Goal: Task Accomplishment & Management: Manage account settings

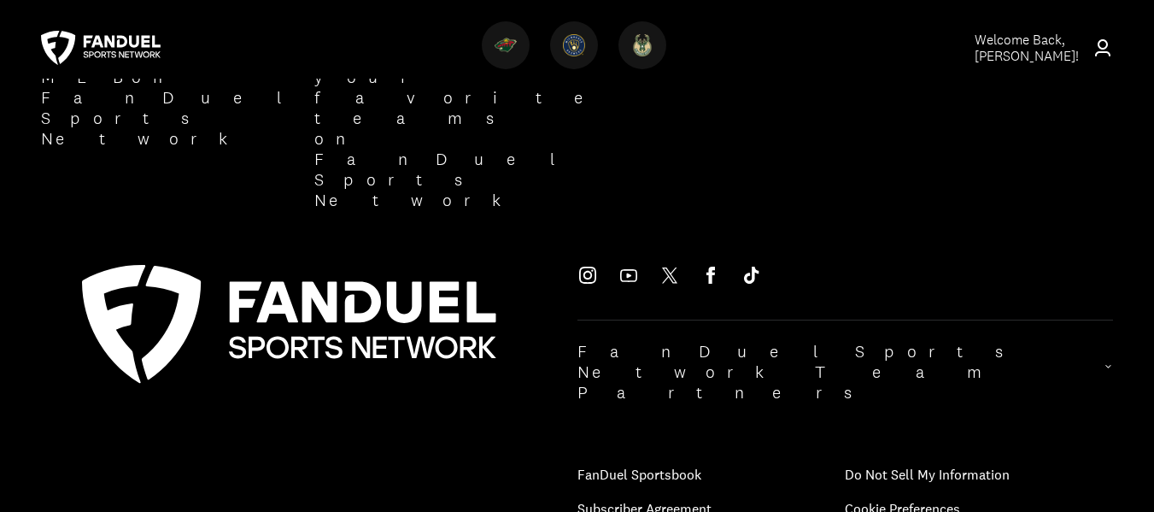
scroll to position [2051, 0]
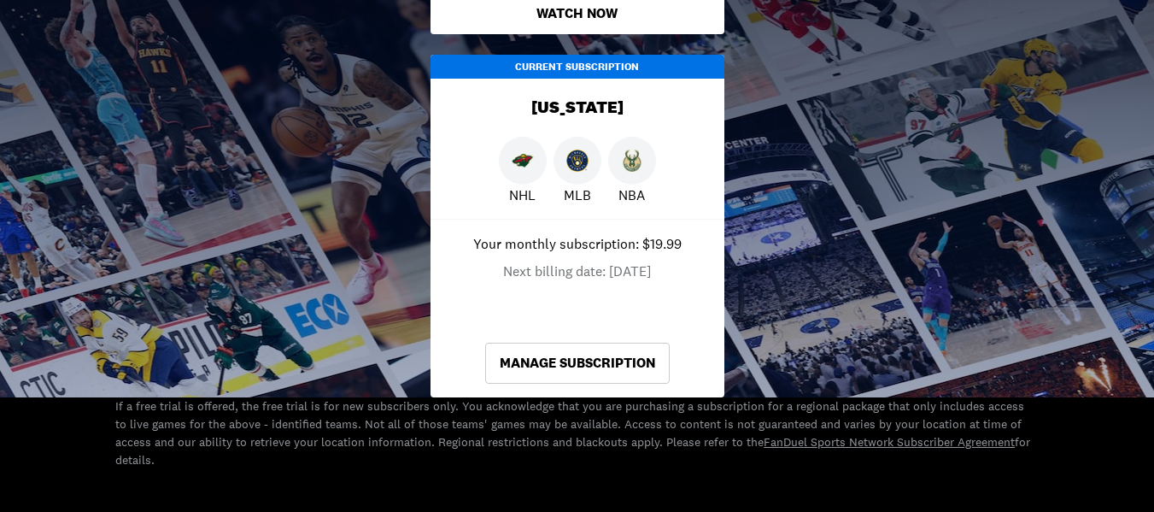
scroll to position [513, 0]
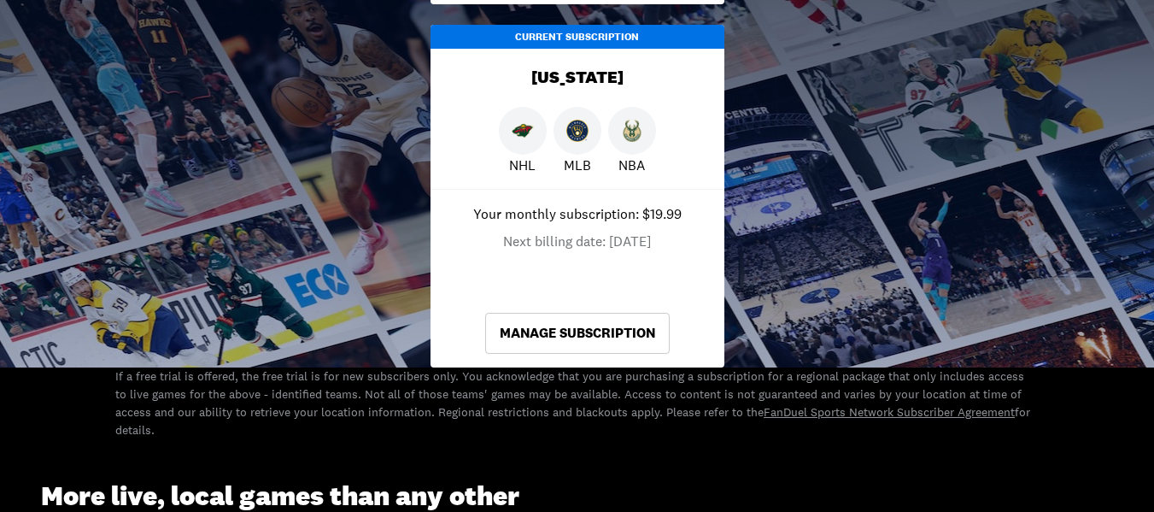
click at [589, 327] on link "Manage Subscription" at bounding box center [577, 333] width 185 height 41
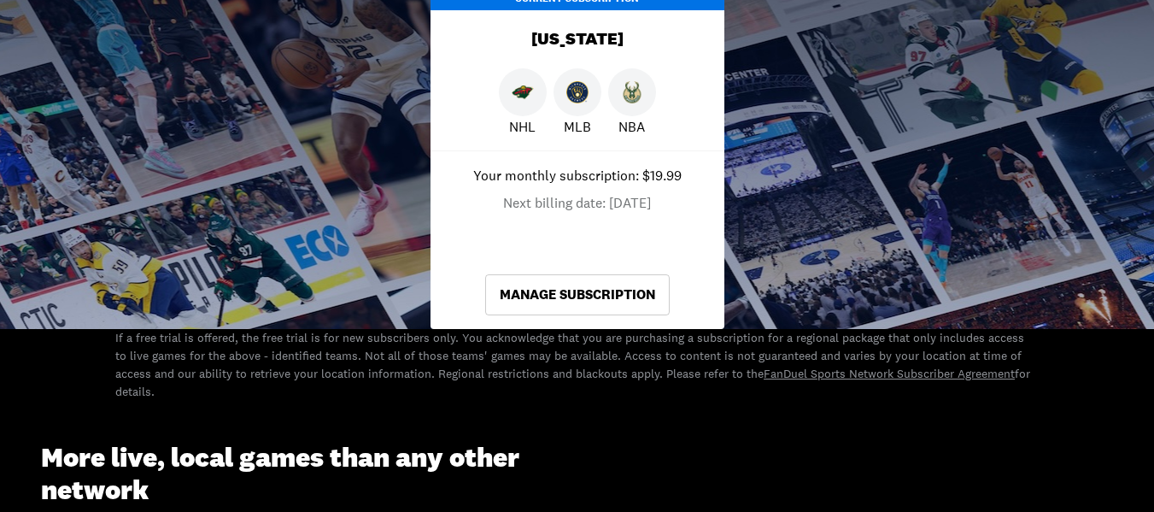
scroll to position [513, 0]
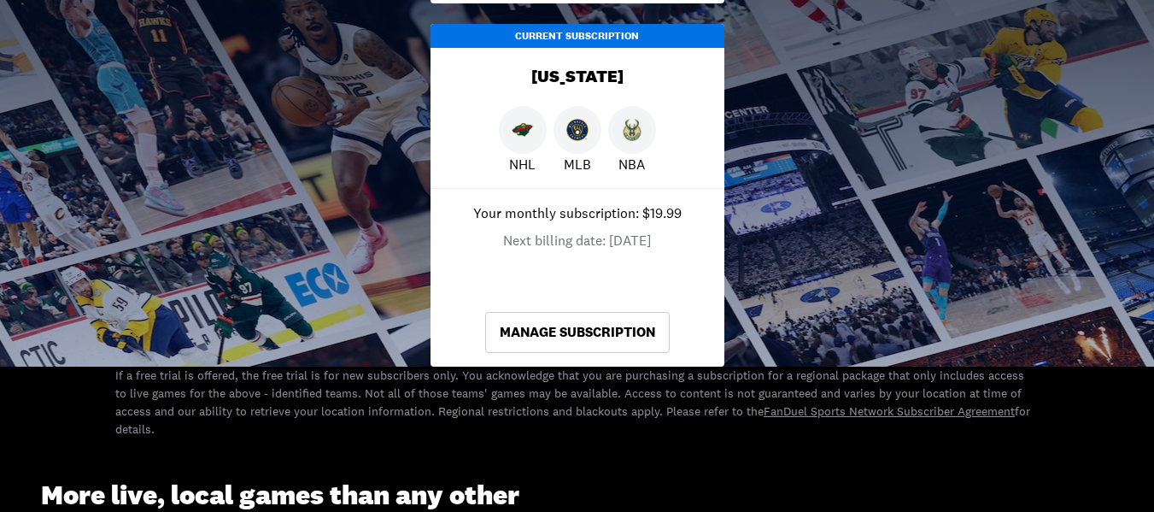
click at [632, 38] on div "Current Subscription" at bounding box center [578, 36] width 294 height 24
click at [555, 218] on p "Your monthly subscription: $19.99" at bounding box center [577, 212] width 208 height 21
click at [550, 329] on link "Manage Subscription" at bounding box center [577, 332] width 185 height 41
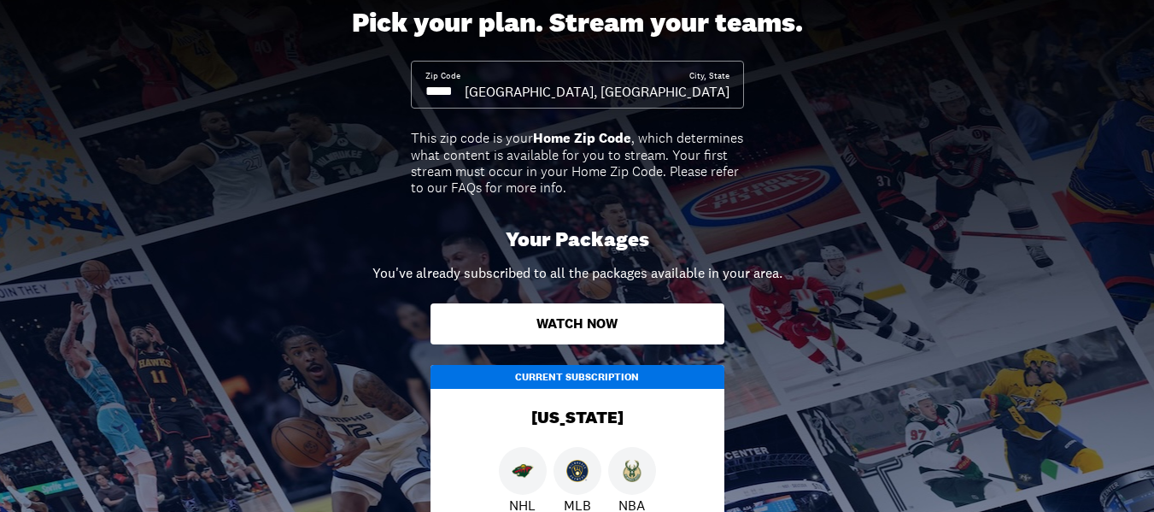
scroll to position [172, 0]
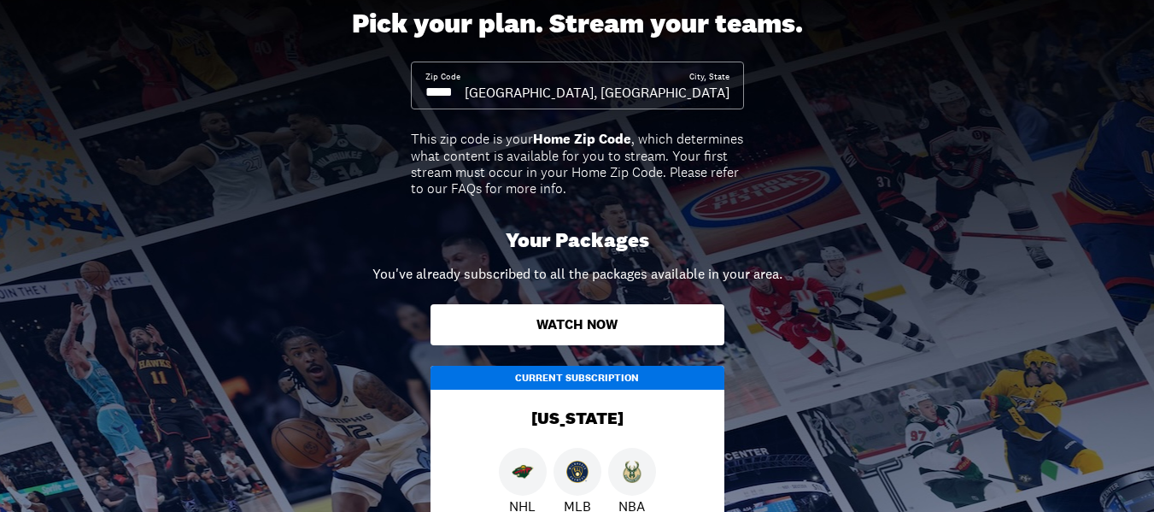
click at [589, 242] on p "Your Packages" at bounding box center [578, 240] width 144 height 25
click at [570, 270] on p "You've already subscribed to all the packages available in your area." at bounding box center [577, 273] width 410 height 21
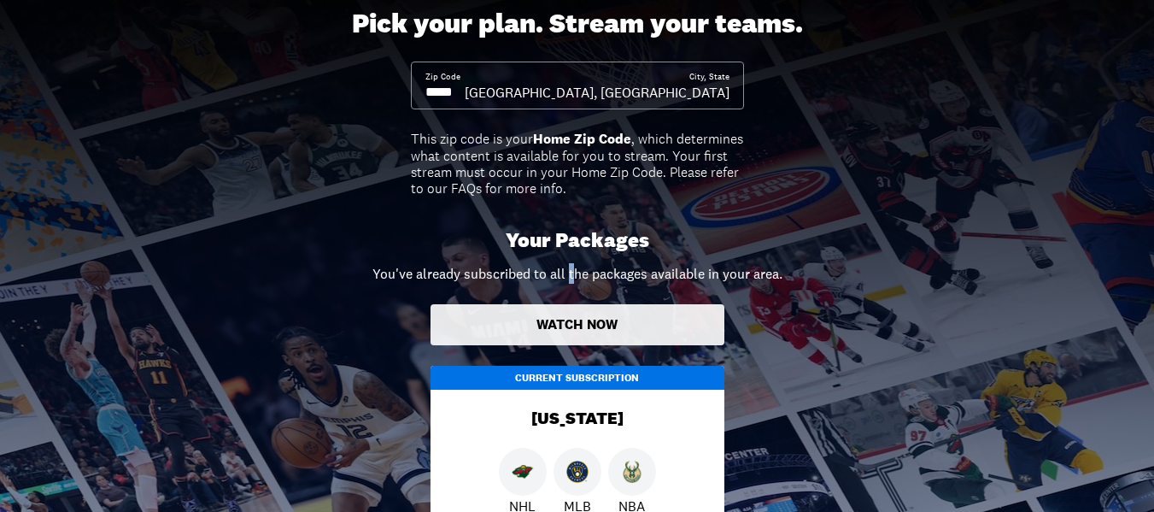
click at [578, 312] on button "Watch Now" at bounding box center [578, 324] width 294 height 41
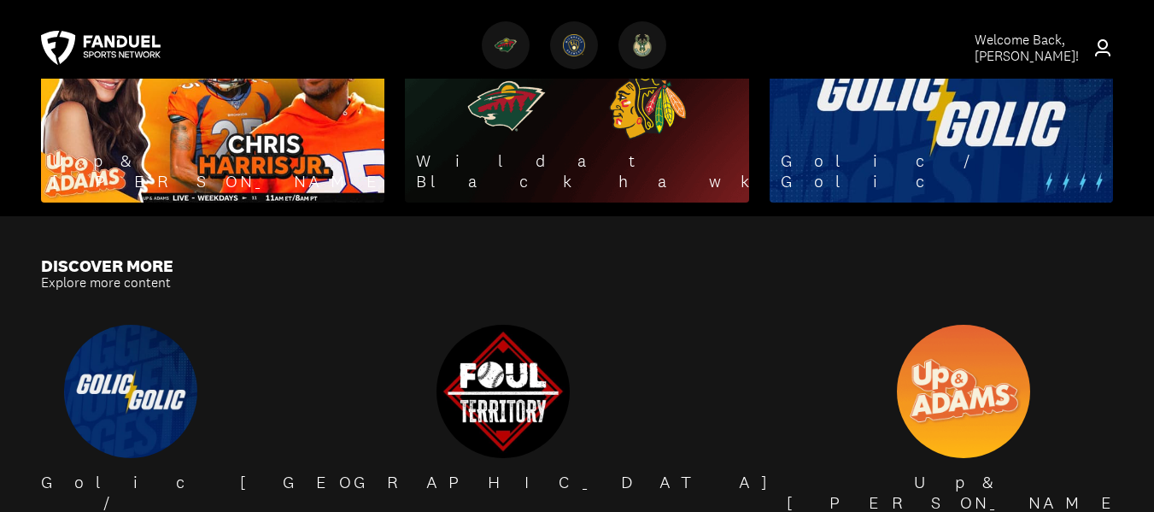
scroll to position [1197, 0]
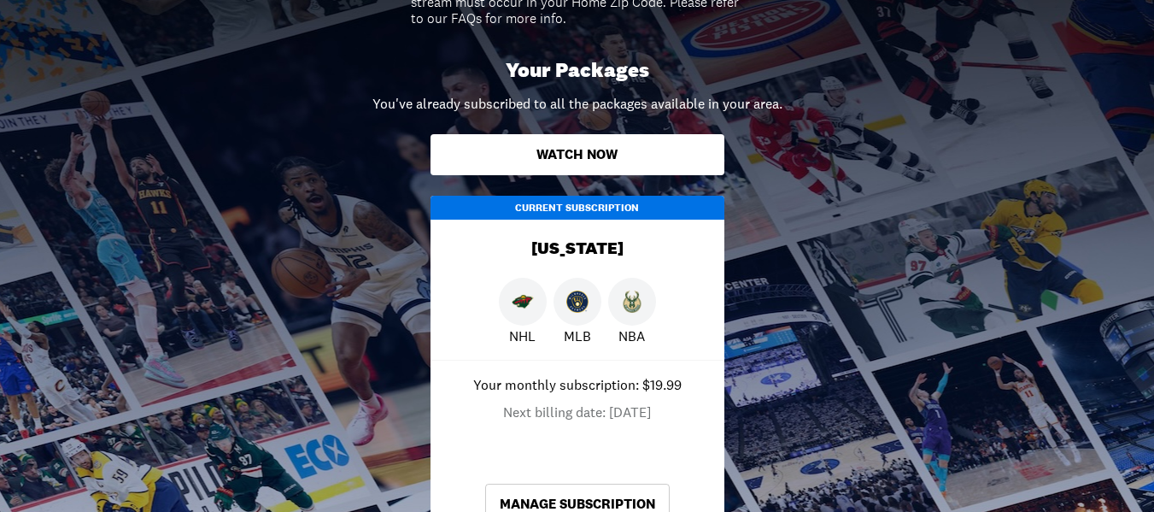
scroll to position [427, 0]
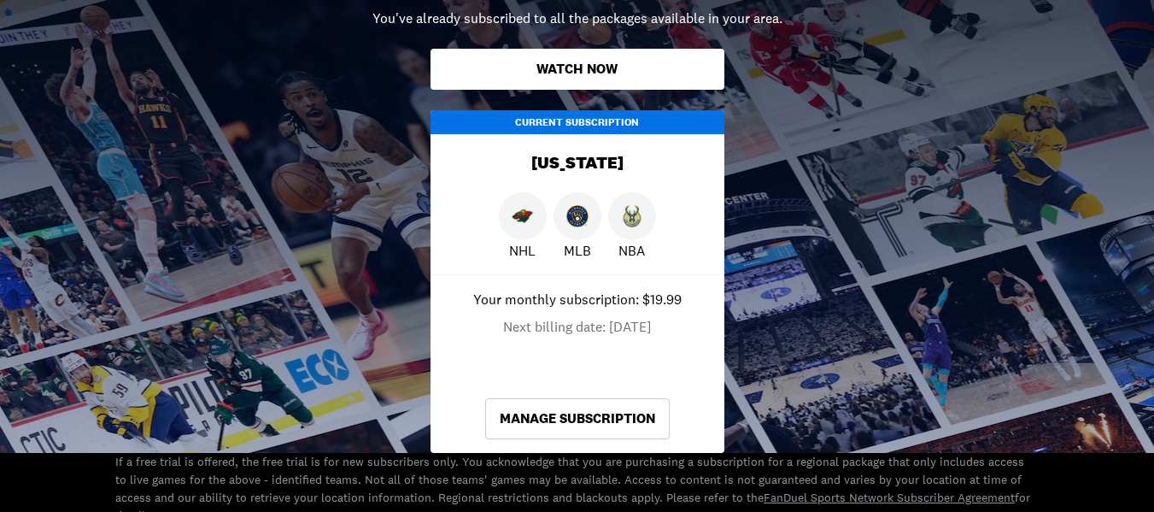
drag, startPoint x: 619, startPoint y: 285, endPoint x: 604, endPoint y: 302, distance: 23.0
click at [619, 286] on div "Your monthly subscription: $19.99 Next billing date: 10/28/2025 Manage Subscrip…" at bounding box center [578, 364] width 294 height 178
click at [592, 318] on p "Next billing date: 10/28/2025" at bounding box center [577, 326] width 148 height 21
drag, startPoint x: 571, startPoint y: 330, endPoint x: 560, endPoint y: 334, distance: 11.1
click at [567, 331] on p "Next billing date: 10/28/2025" at bounding box center [577, 326] width 148 height 21
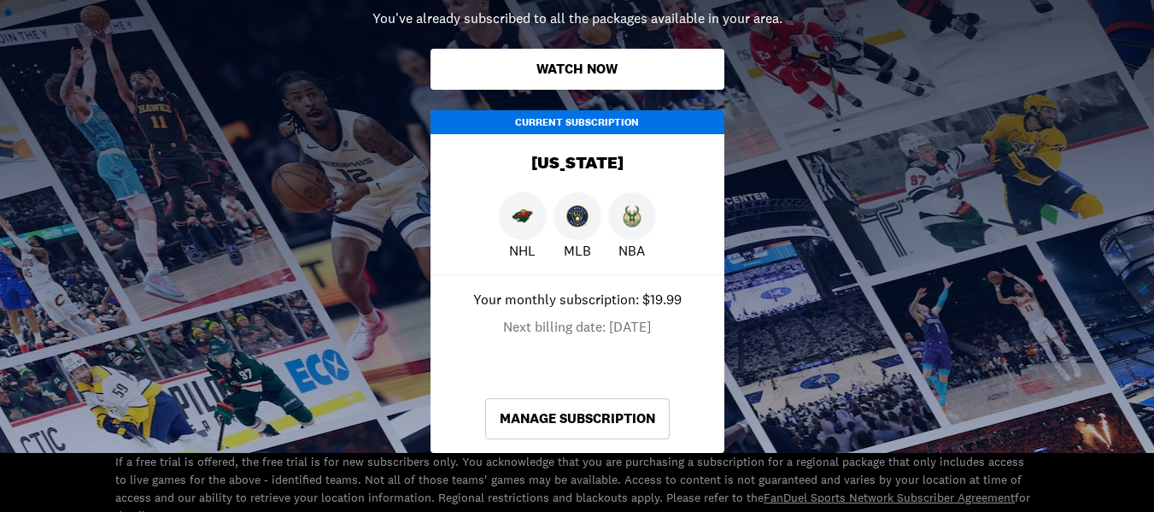
click at [560, 334] on p "Next billing date: 10/28/2025" at bounding box center [577, 326] width 148 height 21
click at [560, 327] on p "Next billing date: 10/28/2025" at bounding box center [577, 326] width 148 height 21
drag, startPoint x: 584, startPoint y: 261, endPoint x: 597, endPoint y: 220, distance: 43.2
click at [594, 239] on div "NHL MLB NBA" at bounding box center [578, 233] width 294 height 83
drag, startPoint x: 600, startPoint y: 150, endPoint x: 608, endPoint y: 120, distance: 31.1
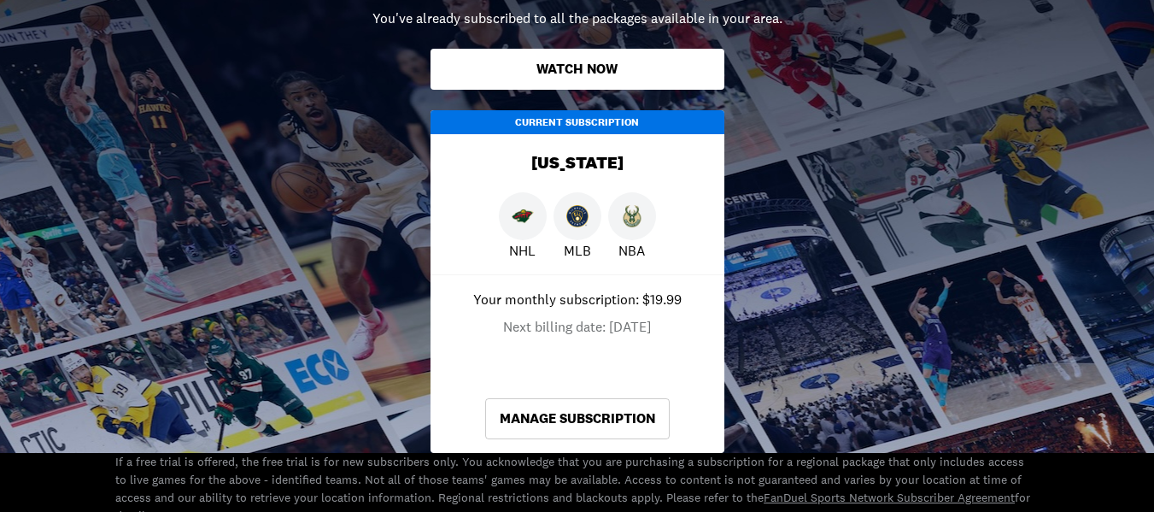
click at [608, 122] on header "Current Subscription Wisconsin" at bounding box center [578, 151] width 294 height 82
drag, startPoint x: 608, startPoint y: 117, endPoint x: 583, endPoint y: 124, distance: 26.5
click at [607, 117] on div "Current Subscription" at bounding box center [578, 122] width 294 height 24
drag, startPoint x: 572, startPoint y: 126, endPoint x: 548, endPoint y: 136, distance: 26.0
click at [548, 136] on header "Current Subscription Wisconsin" at bounding box center [578, 151] width 294 height 82
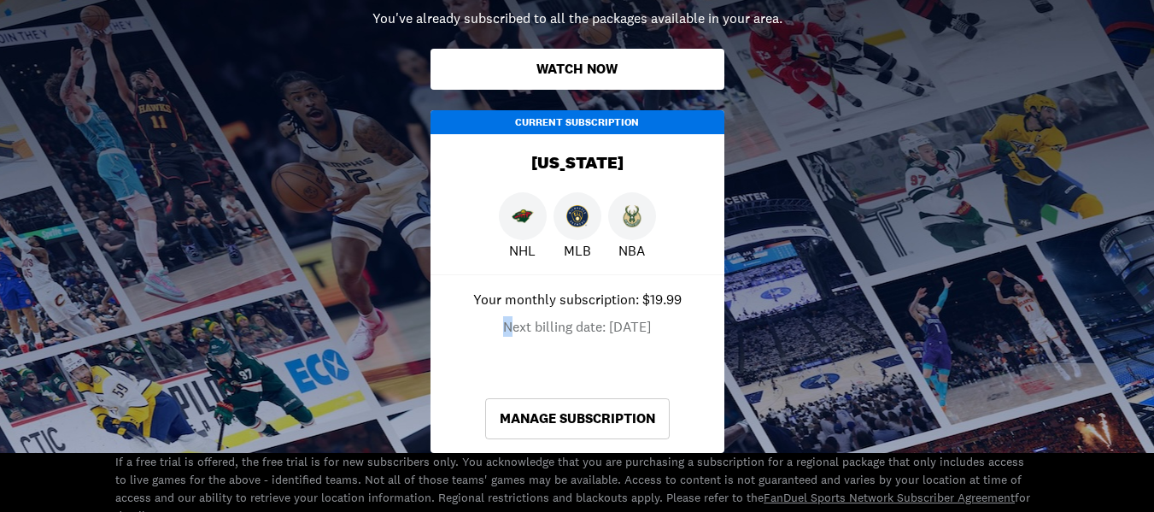
drag, startPoint x: 497, startPoint y: 339, endPoint x: 507, endPoint y: 366, distance: 28.4
click at [502, 354] on div "Your monthly subscription: $19.99 Next billing date: 10/28/2025 Manage Subscrip…" at bounding box center [578, 364] width 294 height 178
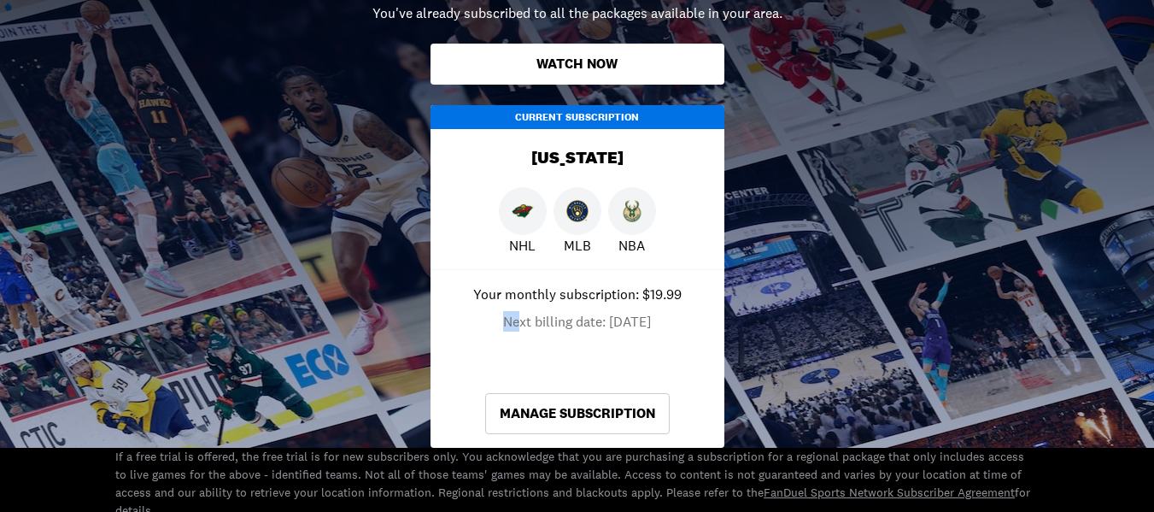
scroll to position [683, 0]
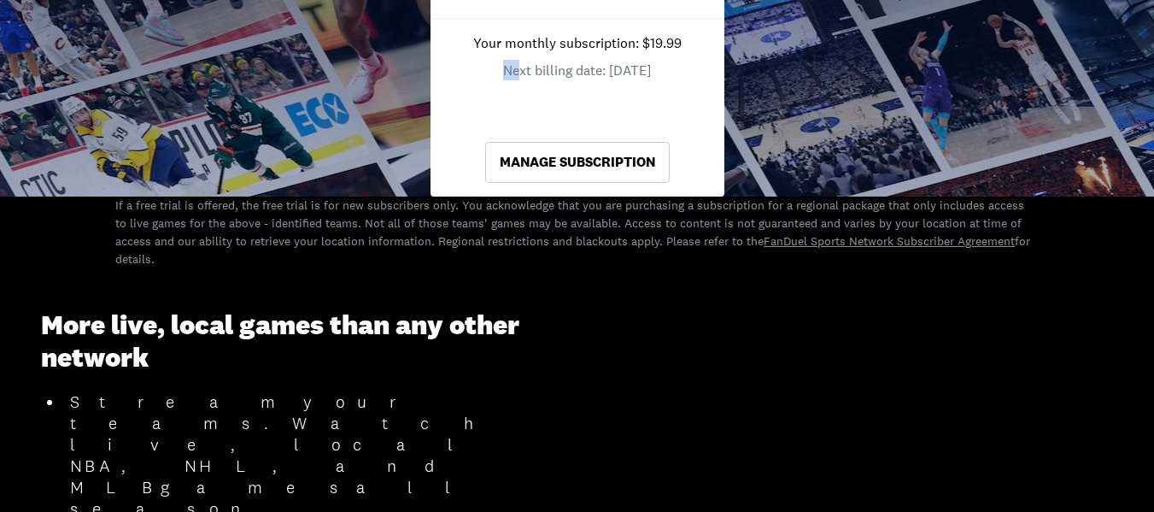
click at [594, 146] on link "Manage Subscription" at bounding box center [577, 162] width 185 height 41
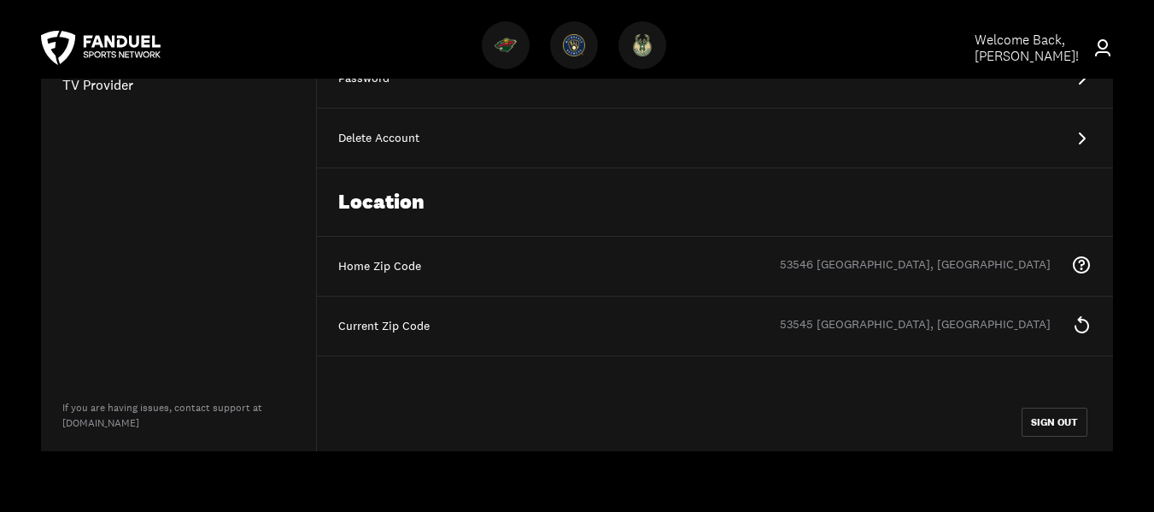
scroll to position [10, 0]
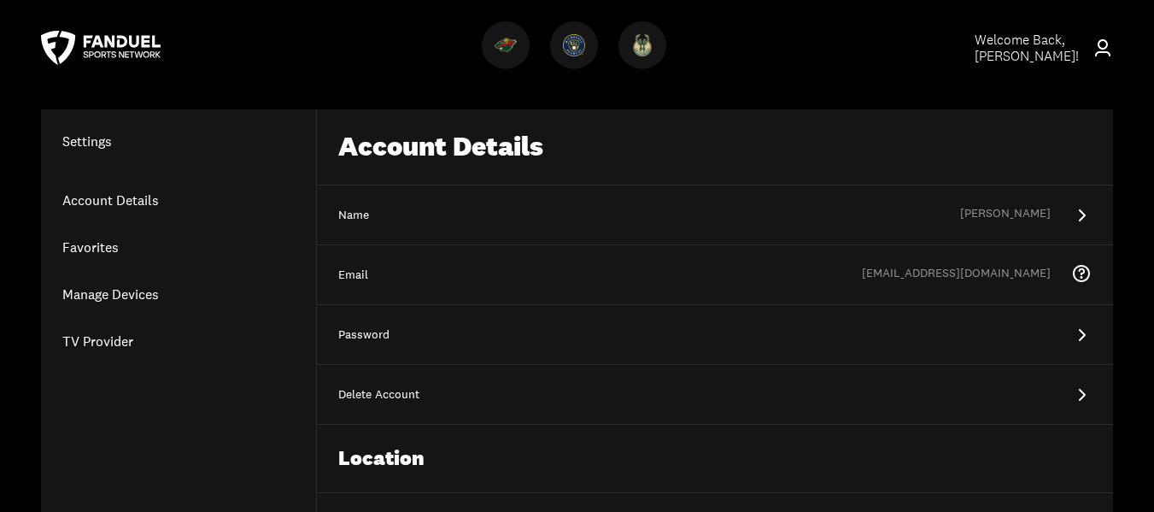
click at [115, 194] on link "Account Details" at bounding box center [178, 200] width 275 height 47
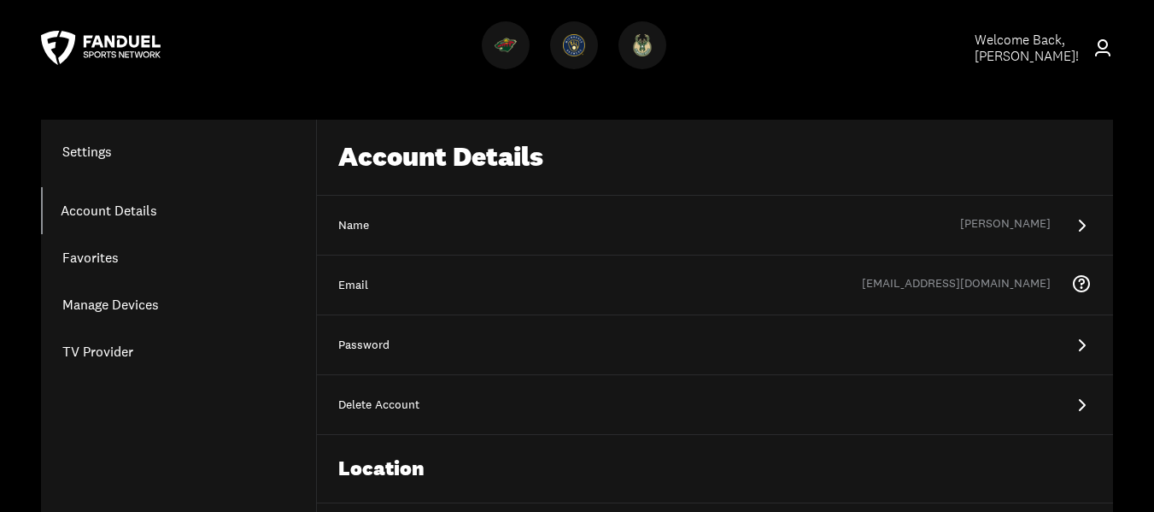
click at [134, 209] on link "Account Details" at bounding box center [178, 210] width 275 height 47
click at [1082, 403] on icon at bounding box center [1081, 405] width 21 height 21
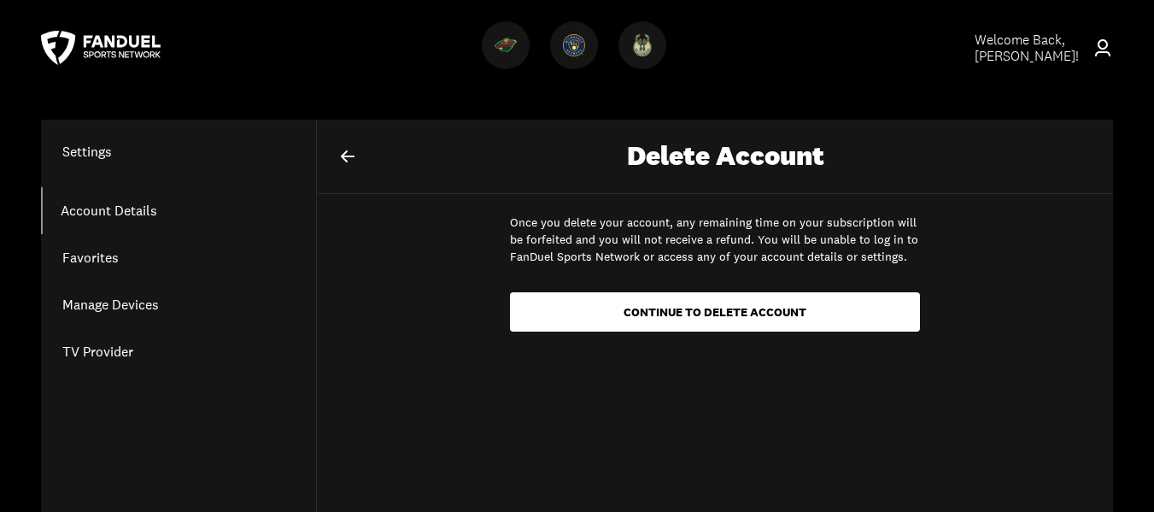
click at [144, 304] on link "Manage Devices" at bounding box center [178, 304] width 275 height 47
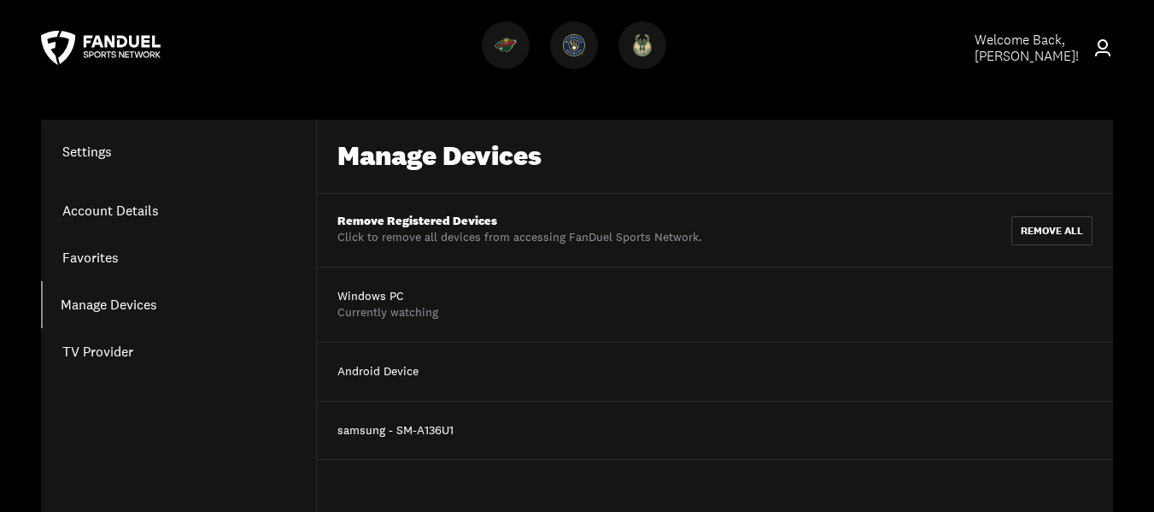
click at [133, 209] on link "Account Details" at bounding box center [178, 210] width 275 height 47
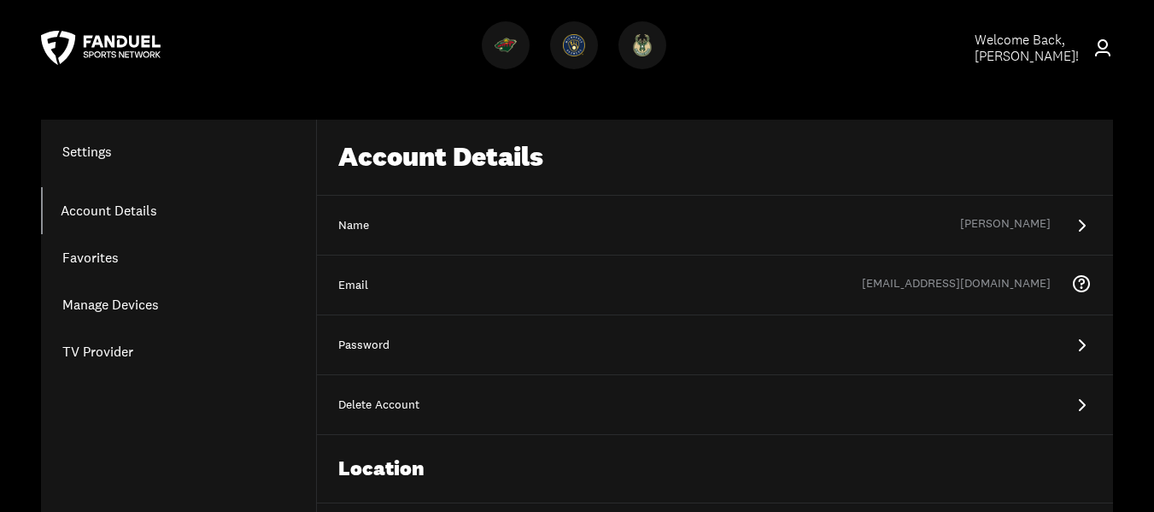
click at [1085, 226] on icon at bounding box center [1082, 226] width 7 height 12
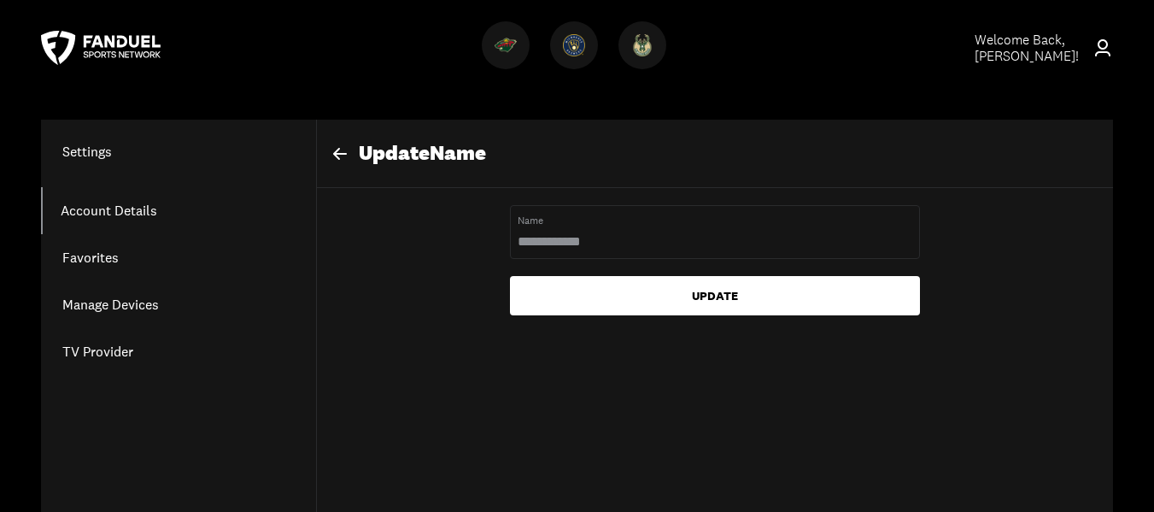
click at [85, 146] on h1 "Settings" at bounding box center [178, 151] width 275 height 21
click at [88, 210] on link "Account Details" at bounding box center [178, 210] width 275 height 47
click at [344, 154] on icon at bounding box center [340, 154] width 14 height 12
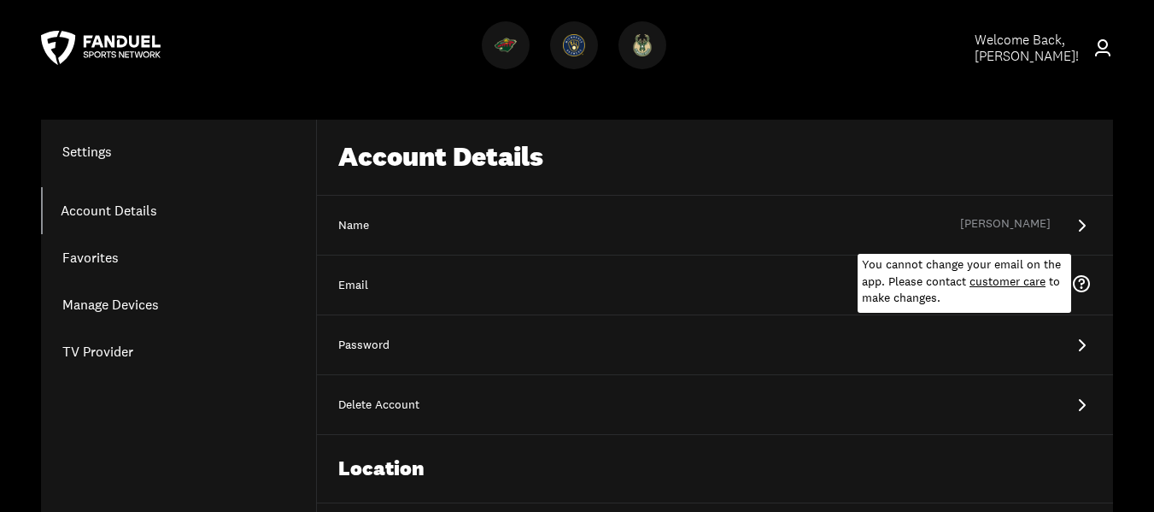
click at [1081, 283] on icon at bounding box center [1081, 283] width 21 height 21
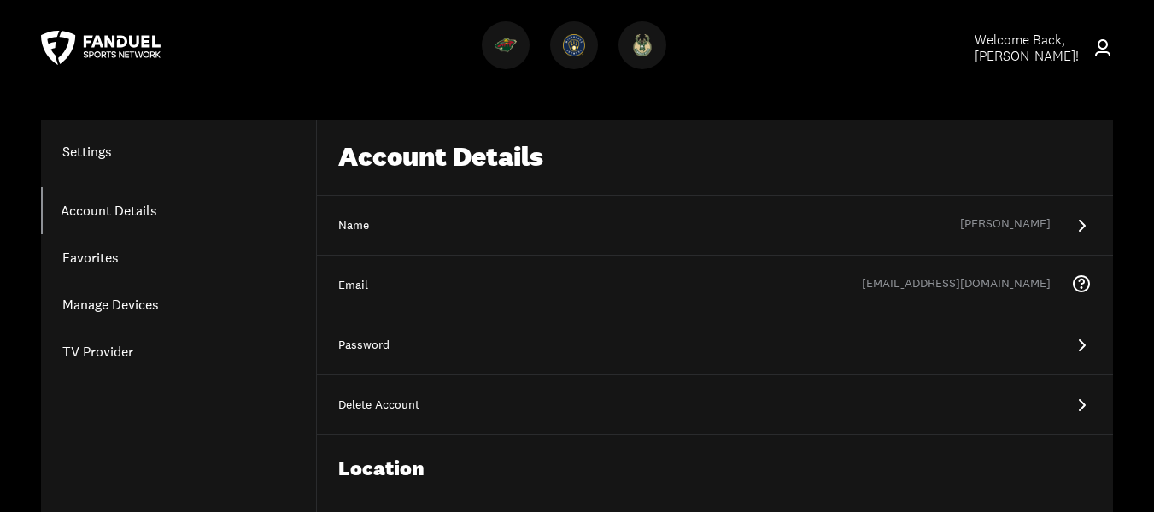
click at [730, 272] on div "Email jimdunlap76@gmail.com You cannot change your email on the app. Please con…" at bounding box center [715, 285] width 796 height 60
click at [91, 301] on link "Manage Devices" at bounding box center [178, 304] width 275 height 47
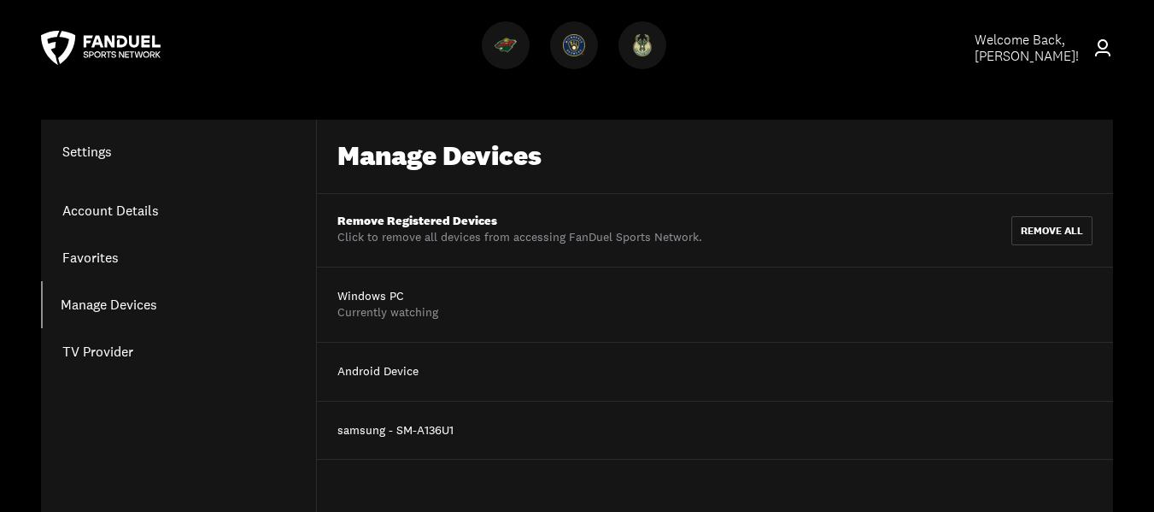
click at [76, 255] on link "Favorites" at bounding box center [178, 257] width 275 height 47
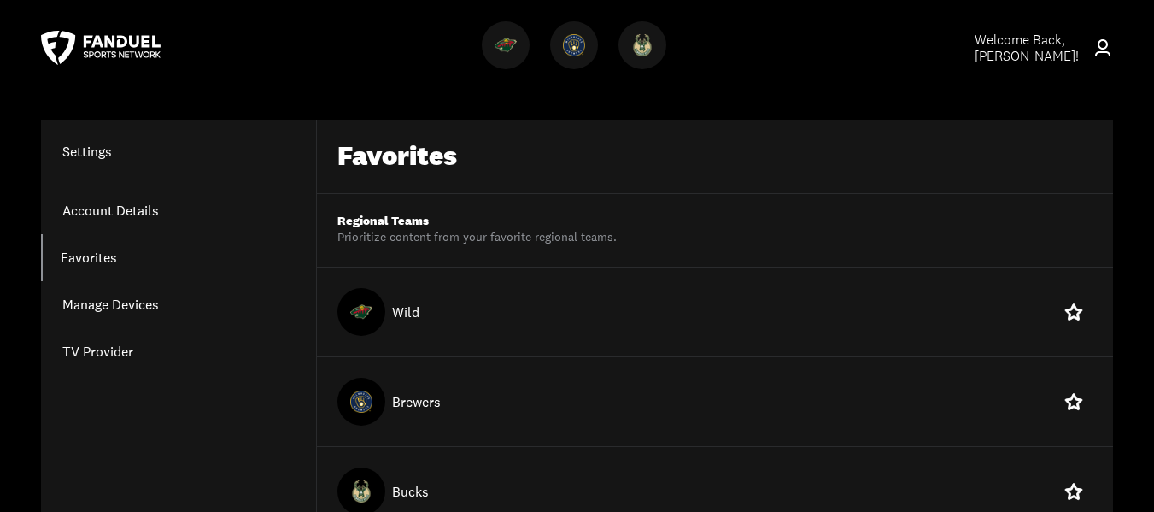
click at [85, 211] on link "Account Details" at bounding box center [178, 210] width 275 height 47
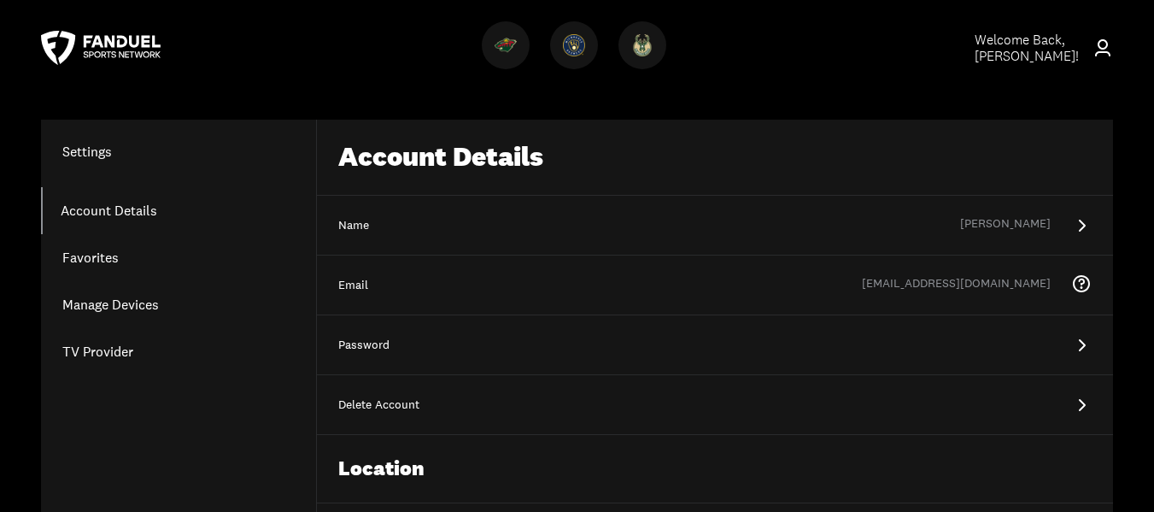
click at [1012, 39] on span "Welcome Back, [PERSON_NAME] !" at bounding box center [1027, 48] width 104 height 34
drag, startPoint x: 1012, startPoint y: 39, endPoint x: 781, endPoint y: 60, distance: 232.4
click at [781, 60] on div at bounding box center [577, 48] width 751 height 62
click at [1106, 48] on icon at bounding box center [1102, 47] width 15 height 17
click at [1105, 50] on icon at bounding box center [1103, 48] width 21 height 21
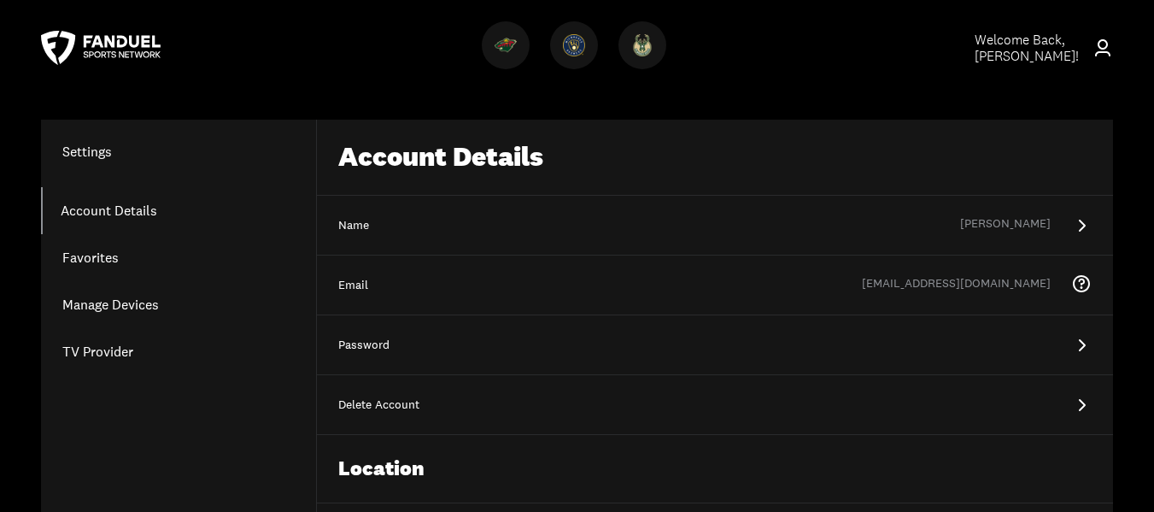
click at [1105, 40] on icon at bounding box center [1102, 47] width 15 height 17
drag, startPoint x: 114, startPoint y: 29, endPoint x: 100, endPoint y: 39, distance: 17.8
click at [114, 29] on div at bounding box center [121, 48] width 161 height 62
click at [120, 211] on link "Account Details" at bounding box center [178, 210] width 275 height 47
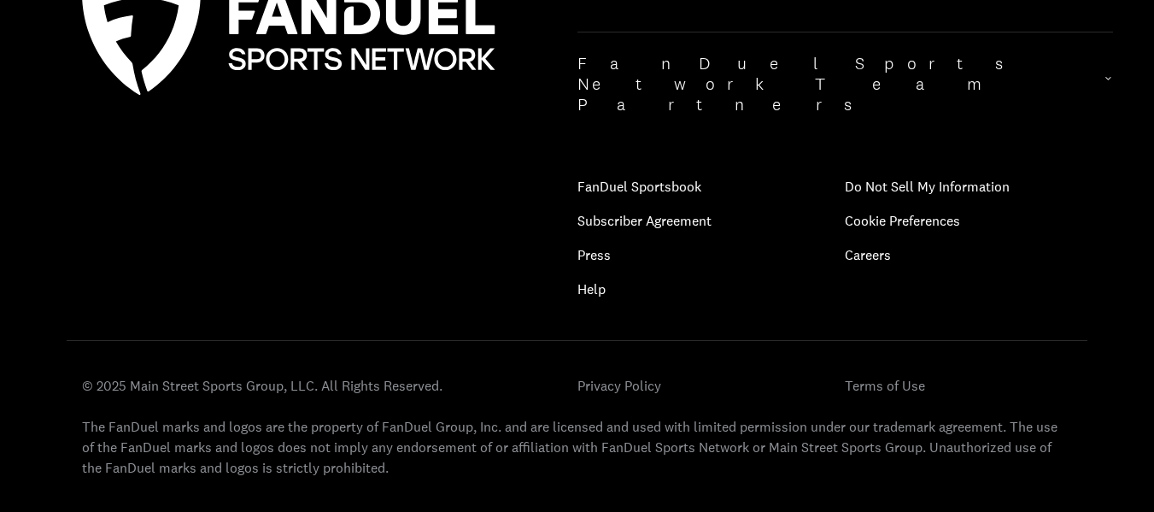
scroll to position [666, 0]
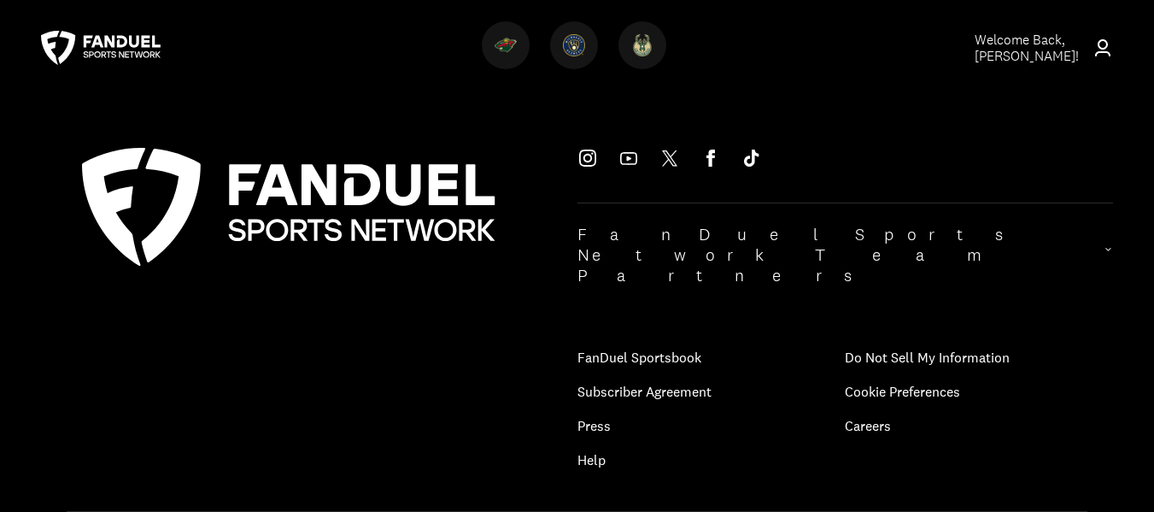
click at [665, 340] on p "FanDuel Sportsbook" at bounding box center [712, 357] width 268 height 34
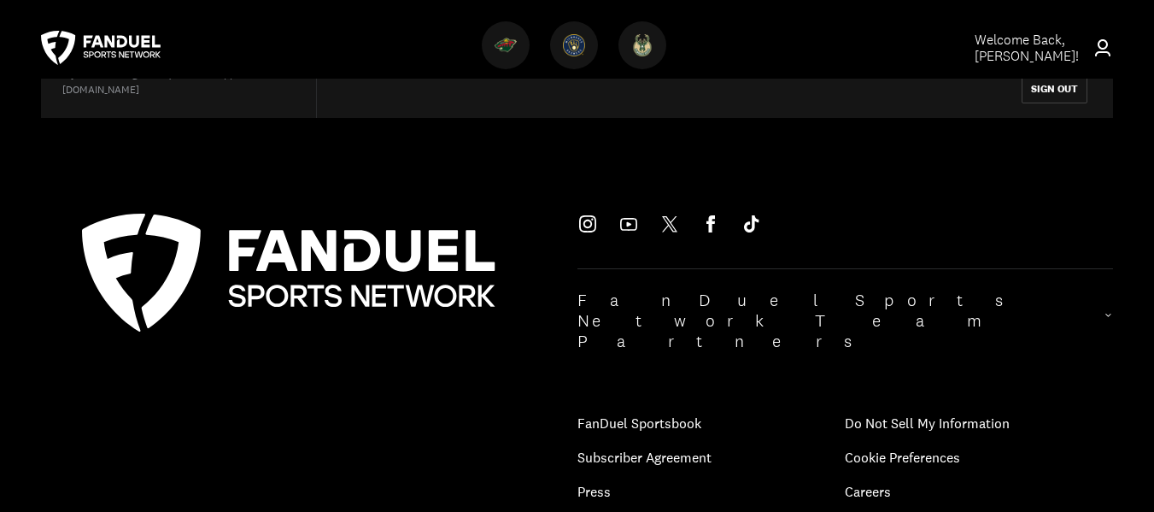
scroll to position [580, 0]
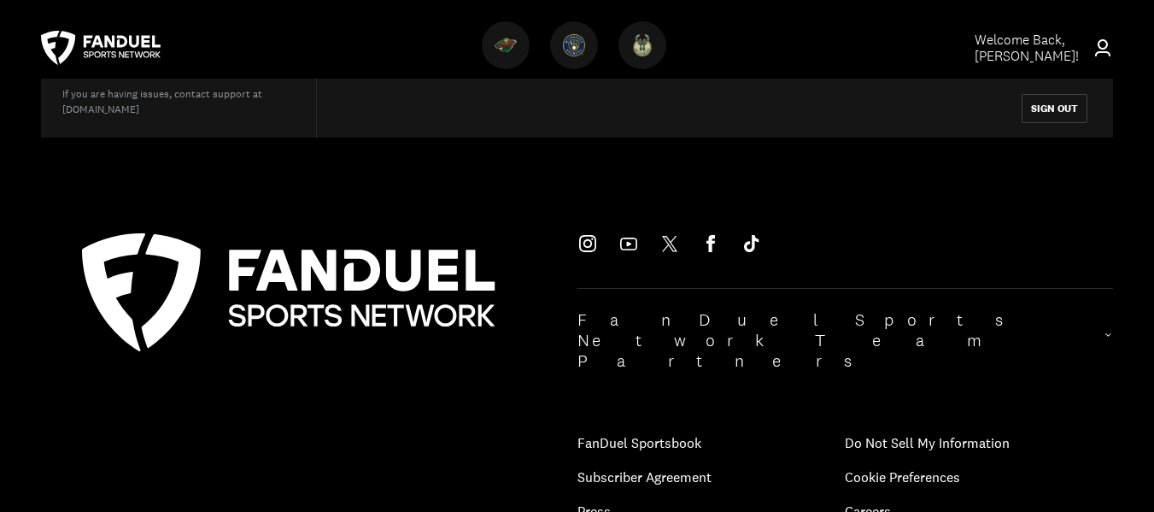
click at [1104, 330] on icon at bounding box center [1108, 340] width 9 height 21
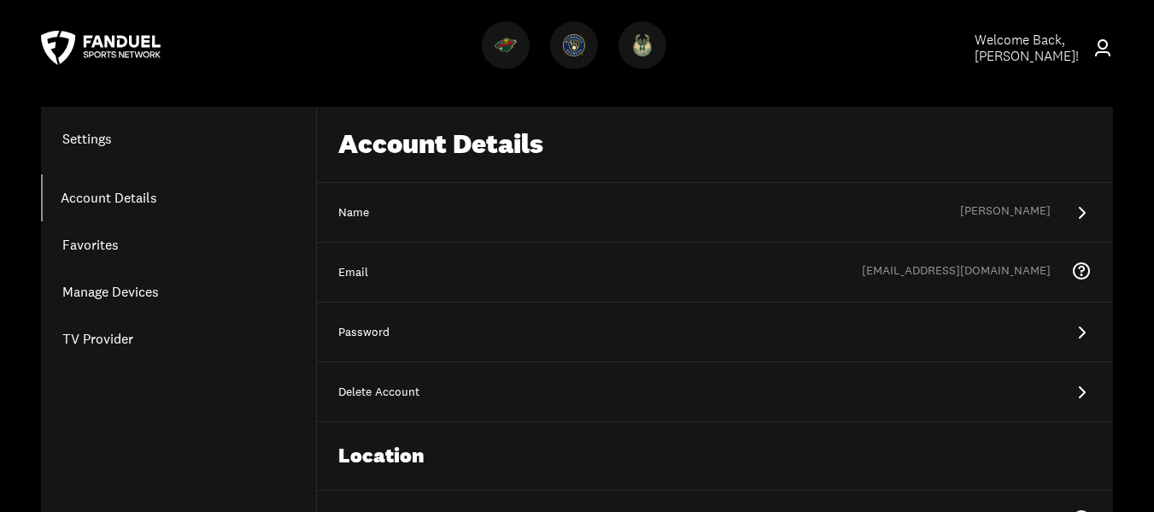
scroll to position [0, 0]
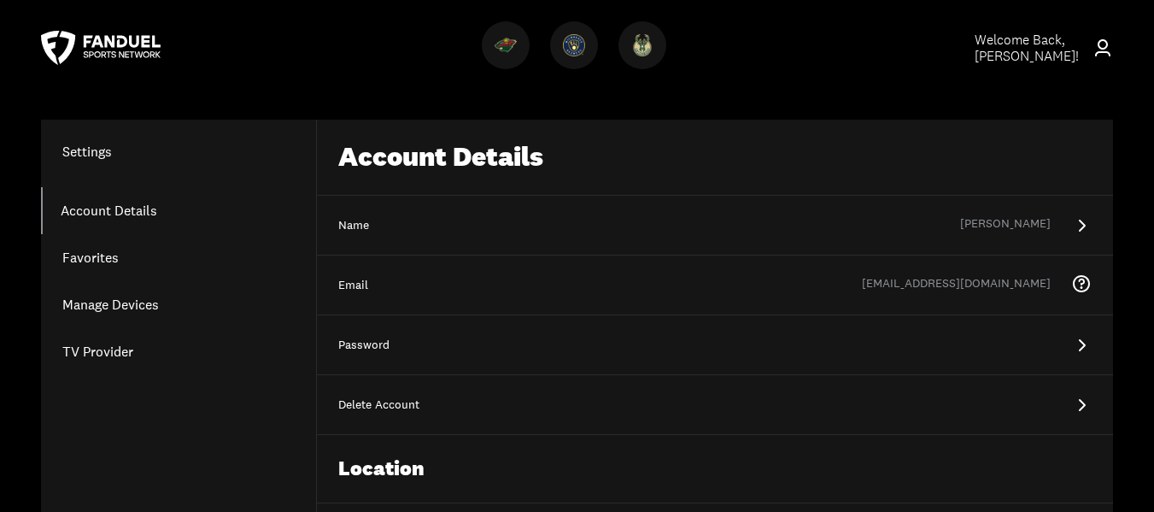
click at [1084, 403] on icon at bounding box center [1081, 405] width 21 height 21
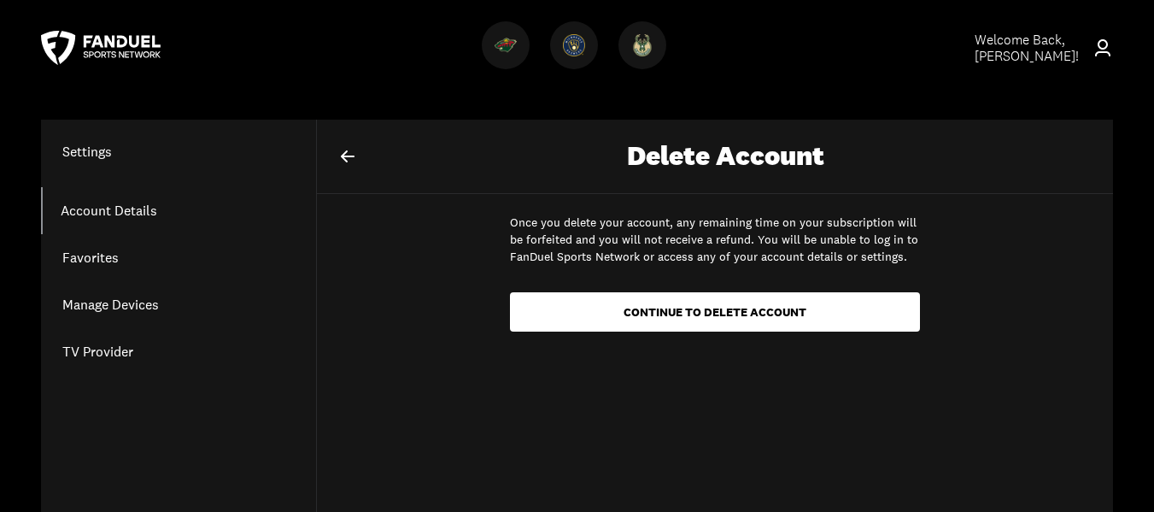
click at [81, 204] on link "Account Details" at bounding box center [178, 210] width 275 height 47
click at [73, 209] on link "Account Details" at bounding box center [178, 210] width 275 height 47
click at [80, 149] on h1 "Settings" at bounding box center [178, 151] width 275 height 21
click at [355, 155] on icon at bounding box center [347, 156] width 21 height 21
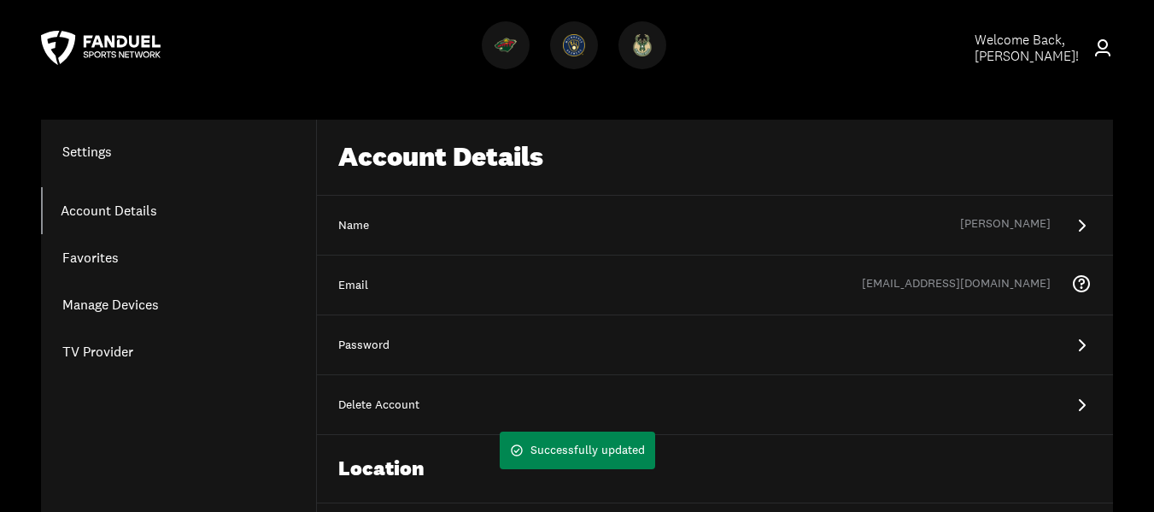
click at [1102, 56] on icon at bounding box center [1103, 48] width 21 height 21
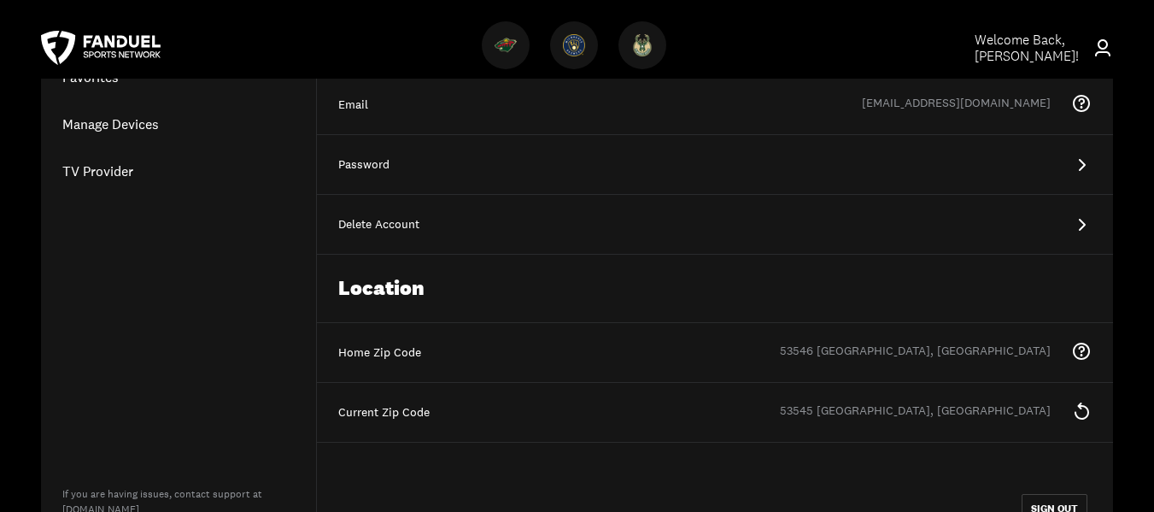
scroll to position [256, 0]
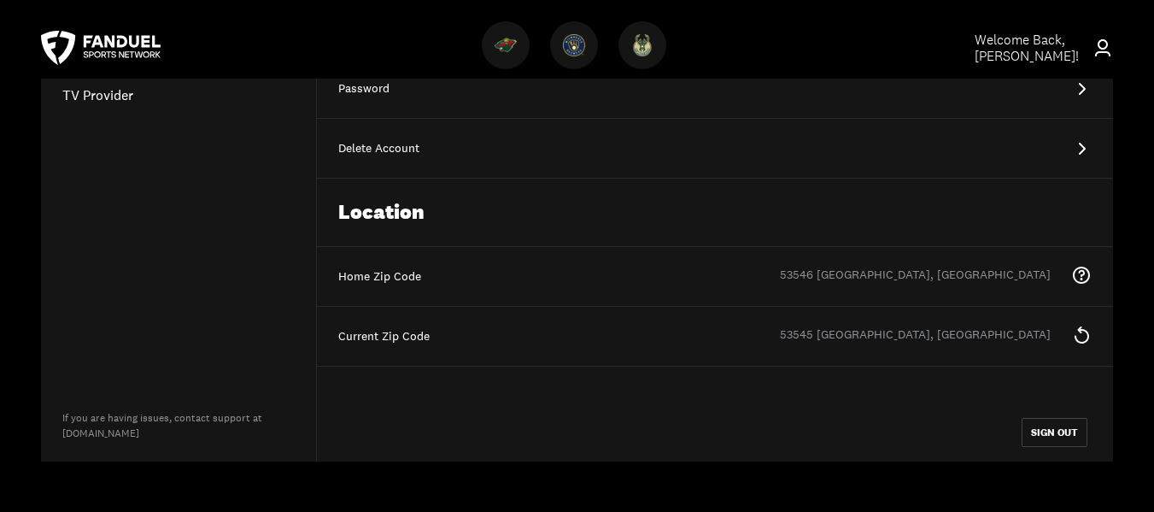
drag, startPoint x: 748, startPoint y: 56, endPoint x: 738, endPoint y: 59, distance: 9.7
click at [748, 56] on div at bounding box center [577, 48] width 751 height 62
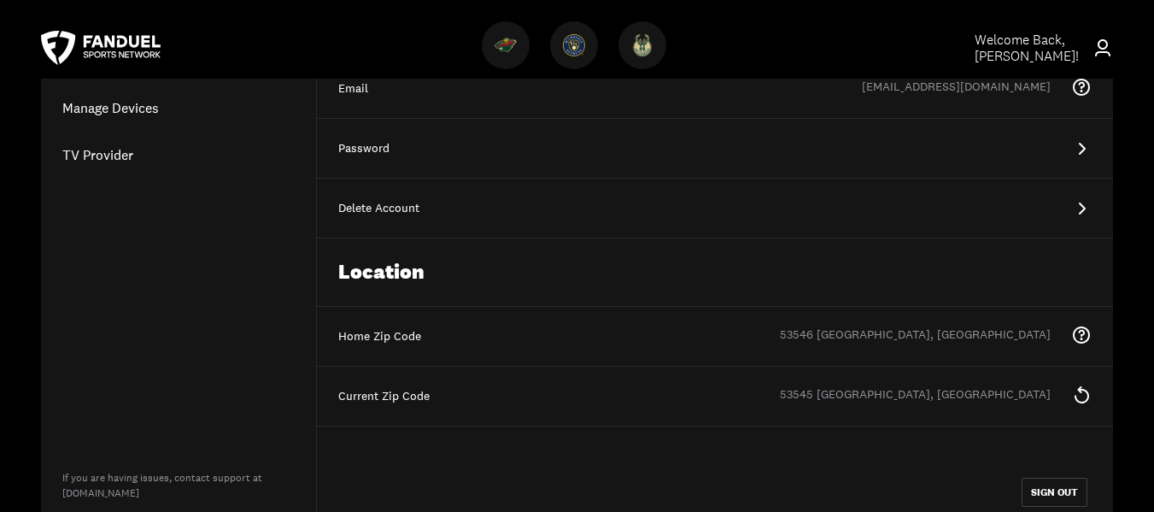
scroll to position [0, 0]
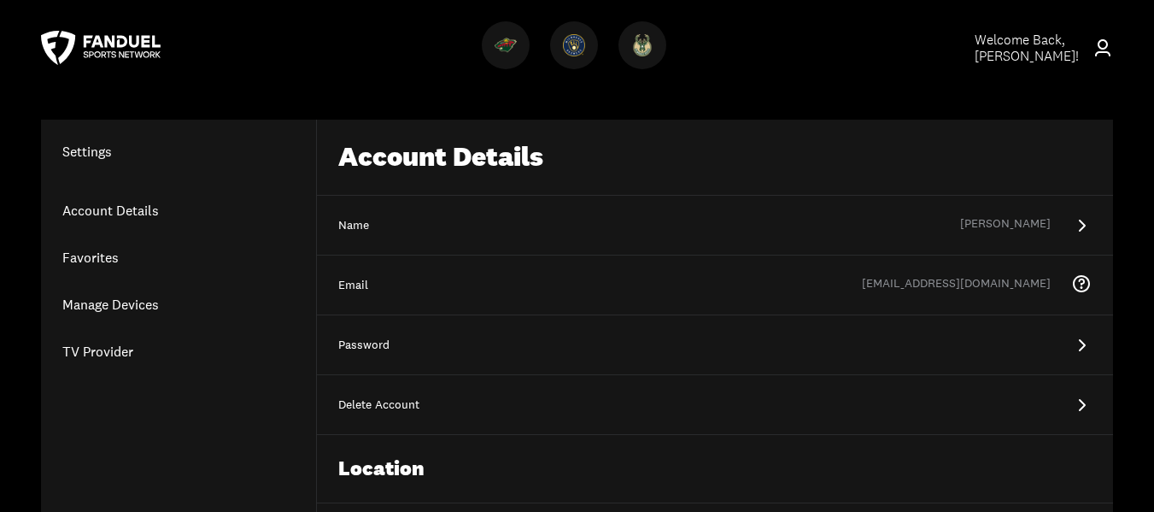
click at [501, 164] on div "Account Details" at bounding box center [715, 158] width 796 height 76
click at [443, 159] on div "Account Details" at bounding box center [715, 158] width 796 height 76
click at [405, 159] on div "Account Details" at bounding box center [715, 158] width 796 height 76
click at [399, 160] on div "Account Details" at bounding box center [715, 158] width 796 height 76
drag, startPoint x: 495, startPoint y: 156, endPoint x: 466, endPoint y: 161, distance: 28.5
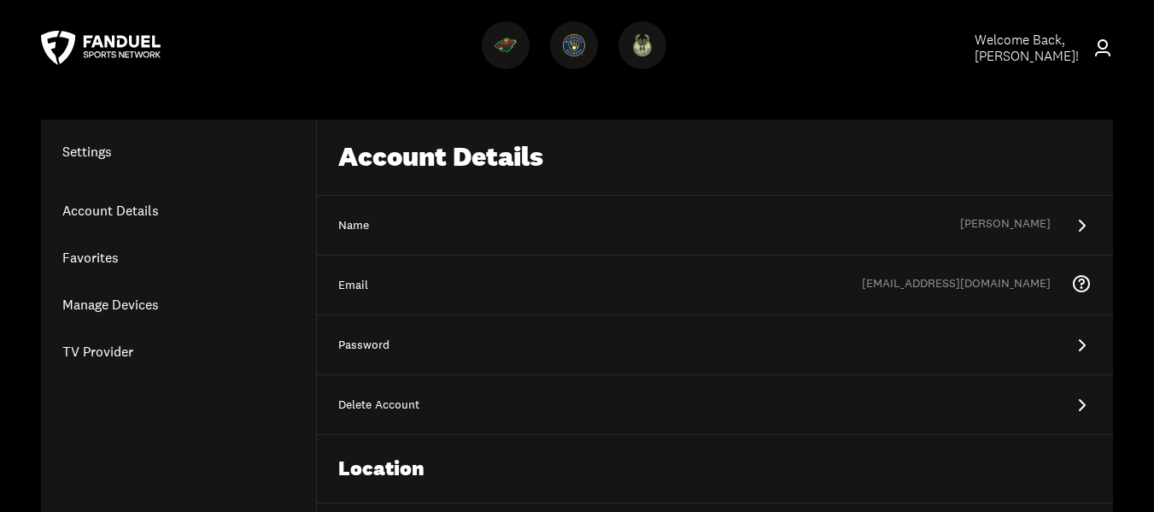
click at [490, 160] on div "Account Details" at bounding box center [715, 158] width 796 height 76
click at [140, 208] on link "Account Details" at bounding box center [178, 210] width 275 height 47
click at [143, 208] on link "Account Details" at bounding box center [178, 210] width 275 height 47
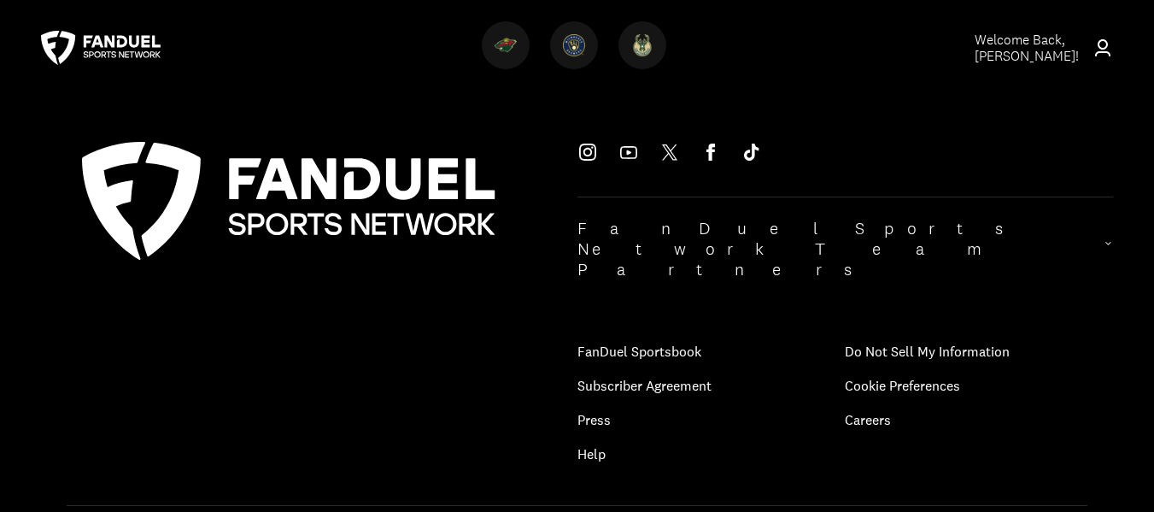
scroll to position [409, 0]
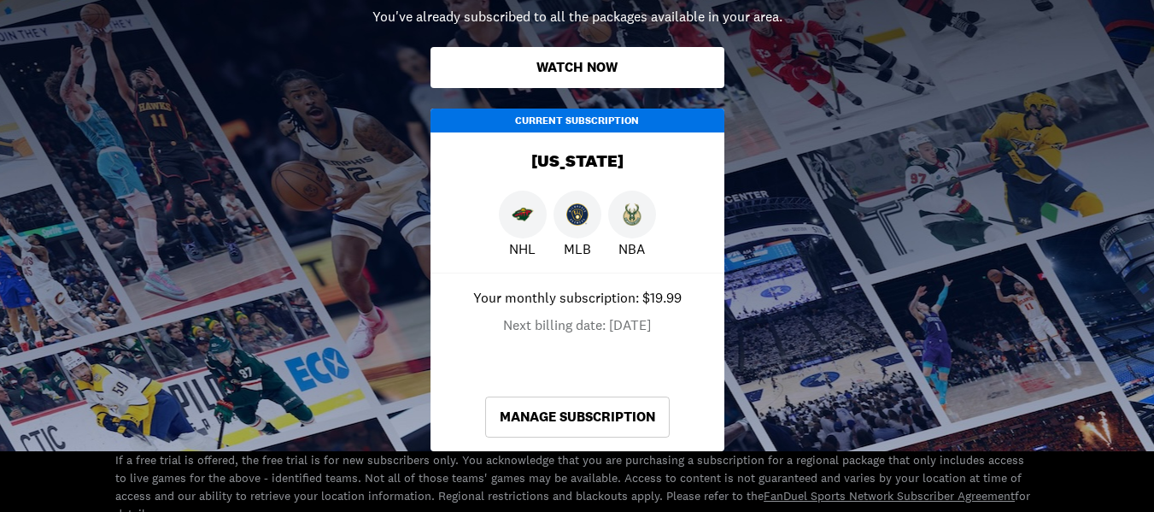
scroll to position [428, 0]
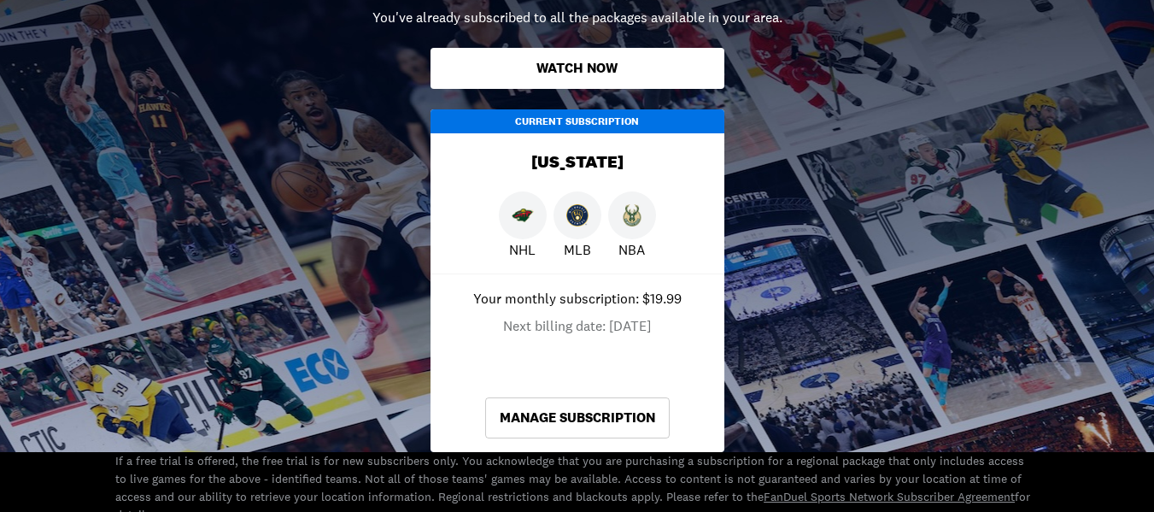
click at [598, 113] on div "Current Subscription" at bounding box center [578, 121] width 294 height 24
click at [577, 161] on div "[US_STATE]" at bounding box center [578, 162] width 294 height 58
drag, startPoint x: 525, startPoint y: 290, endPoint x: 532, endPoint y: 326, distance: 36.7
click at [527, 302] on p "Your monthly subscription: $19.99" at bounding box center [577, 298] width 208 height 21
click at [533, 327] on p "Next billing date: [DATE]" at bounding box center [577, 325] width 148 height 21
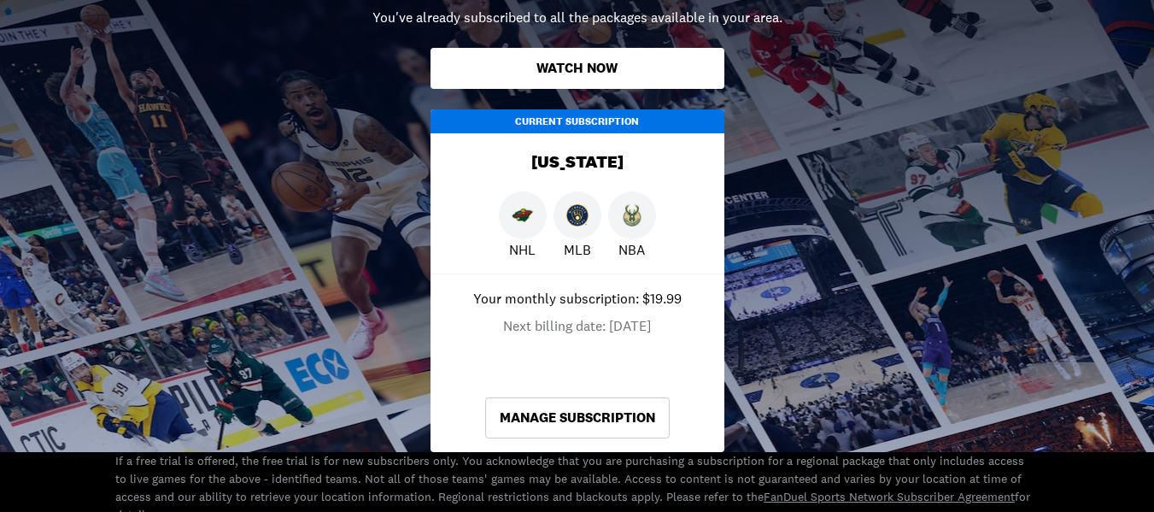
click at [531, 331] on p "Next billing date: 10/28/2025" at bounding box center [577, 325] width 148 height 21
click at [532, 331] on p "Next billing date: 10/28/2025" at bounding box center [577, 325] width 148 height 21
click at [531, 330] on p "Next billing date: 10/28/2025" at bounding box center [577, 325] width 148 height 21
click at [603, 298] on p "Your monthly subscription: $19.99" at bounding box center [577, 298] width 208 height 21
drag, startPoint x: 603, startPoint y: 298, endPoint x: 629, endPoint y: 294, distance: 26.0
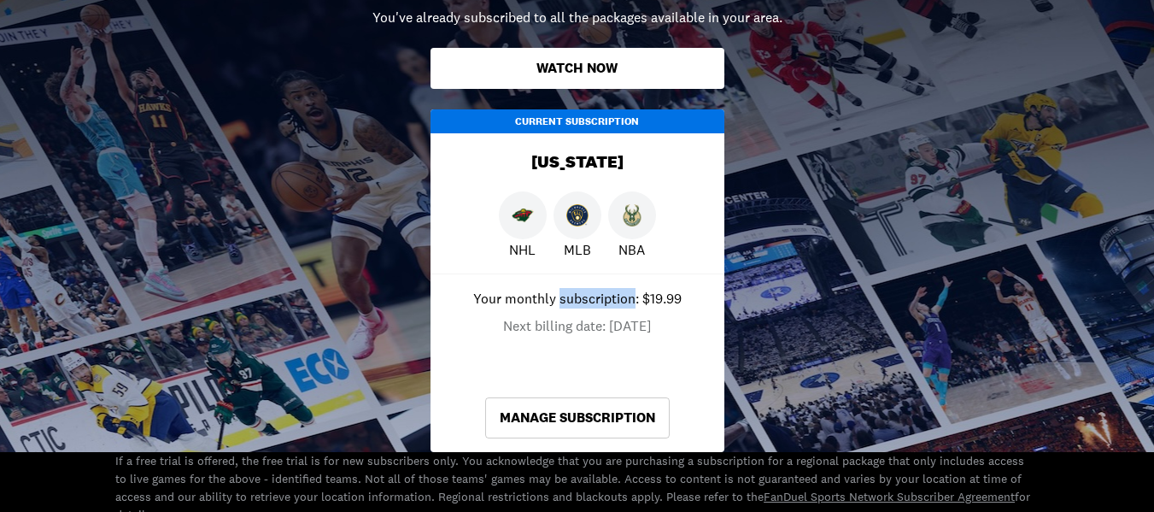
click at [607, 302] on p "Your monthly subscription: $19.99" at bounding box center [577, 298] width 208 height 21
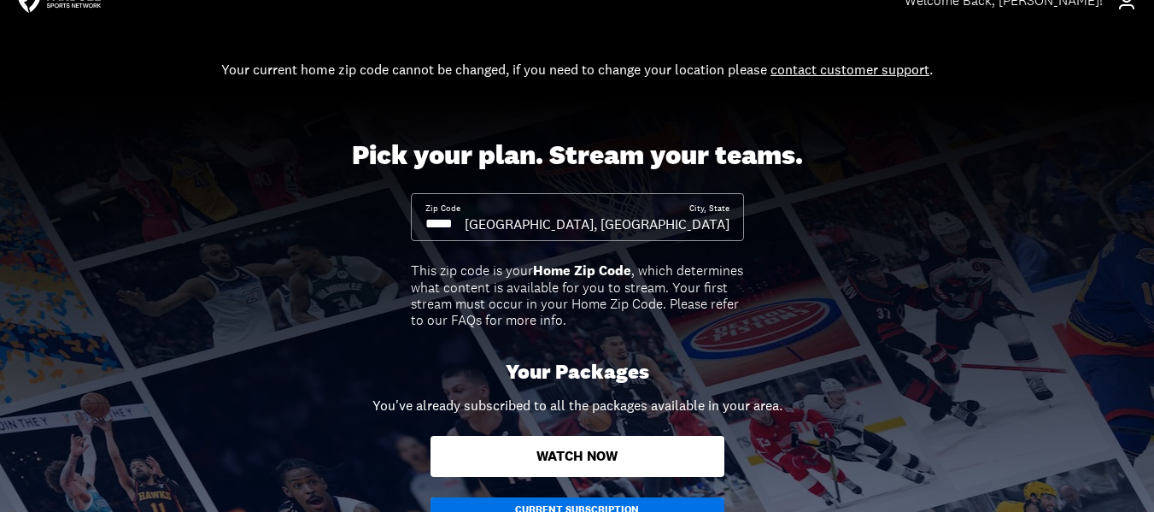
scroll to position [0, 0]
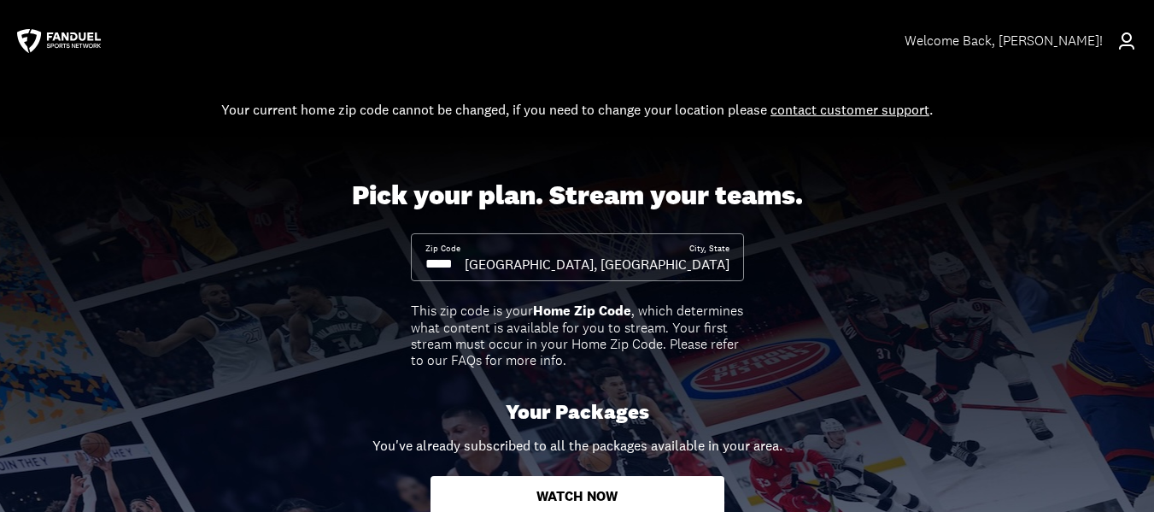
click at [465, 251] on div "Zip Code" at bounding box center [444, 258] width 39 height 31
click at [465, 252] on div "Zip Code" at bounding box center [444, 258] width 39 height 31
click at [589, 179] on div "Pick your plan. Stream your teams. Zip Code City, State Janesville, WI This zip…" at bounding box center [577, 508] width 1154 height 743
click at [530, 402] on p "Your Packages" at bounding box center [578, 412] width 144 height 25
drag, startPoint x: 526, startPoint y: 325, endPoint x: 553, endPoint y: 431, distance: 109.2
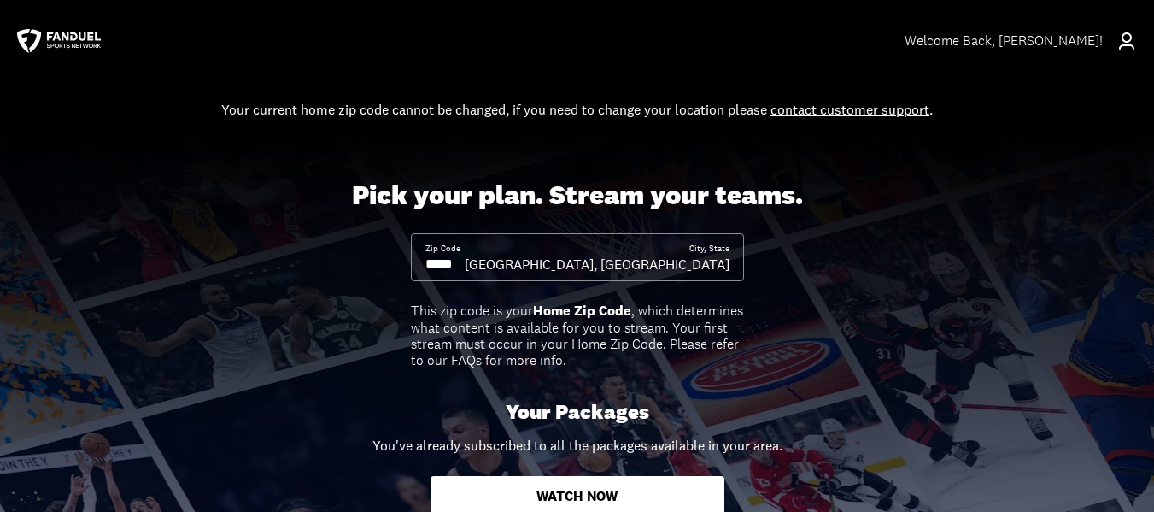
click at [525, 327] on div "This zip code is your Home Zip Code , which determines what content is availabl…" at bounding box center [577, 335] width 333 height 66
click at [542, 453] on p "You've already subscribed to all the packages available in your area." at bounding box center [577, 445] width 410 height 21
drag, startPoint x: 579, startPoint y: 335, endPoint x: 512, endPoint y: 314, distance: 70.5
click at [578, 336] on div "This zip code is your Home Zip Code , which determines what content is availabl…" at bounding box center [577, 335] width 333 height 66
click at [493, 311] on div "This zip code is your Home Zip Code , which determines what content is availabl…" at bounding box center [577, 335] width 333 height 66
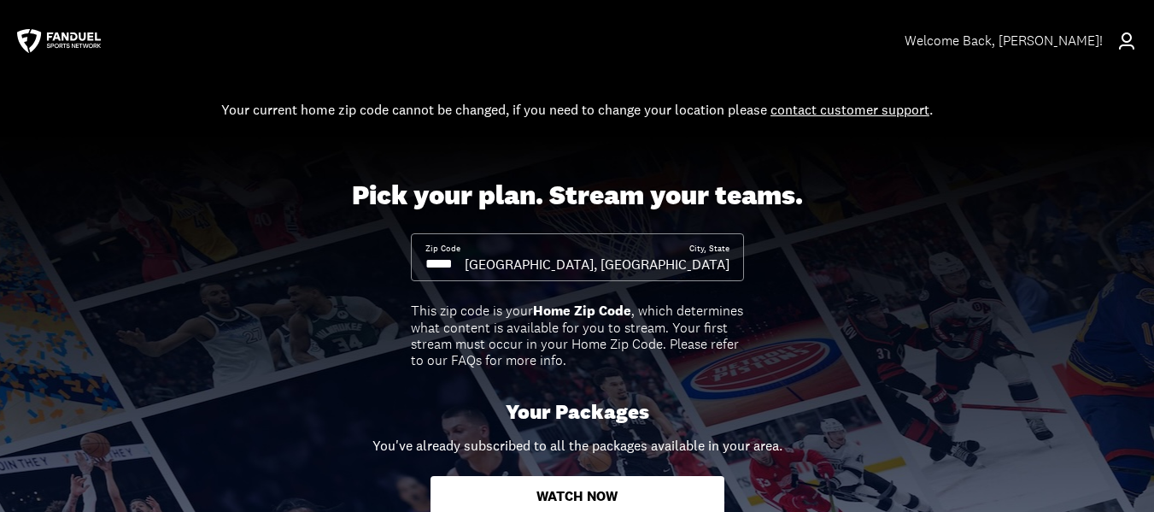
drag, startPoint x: 541, startPoint y: 191, endPoint x: 554, endPoint y: 179, distance: 18.2
click at [545, 189] on div "Pick your plan. Stream your teams." at bounding box center [577, 195] width 451 height 32
click at [612, 108] on div "Your current home zip code cannot be changed, if you need to change your locati…" at bounding box center [577, 109] width 712 height 21
click at [841, 108] on link "contact customer support" at bounding box center [850, 109] width 159 height 17
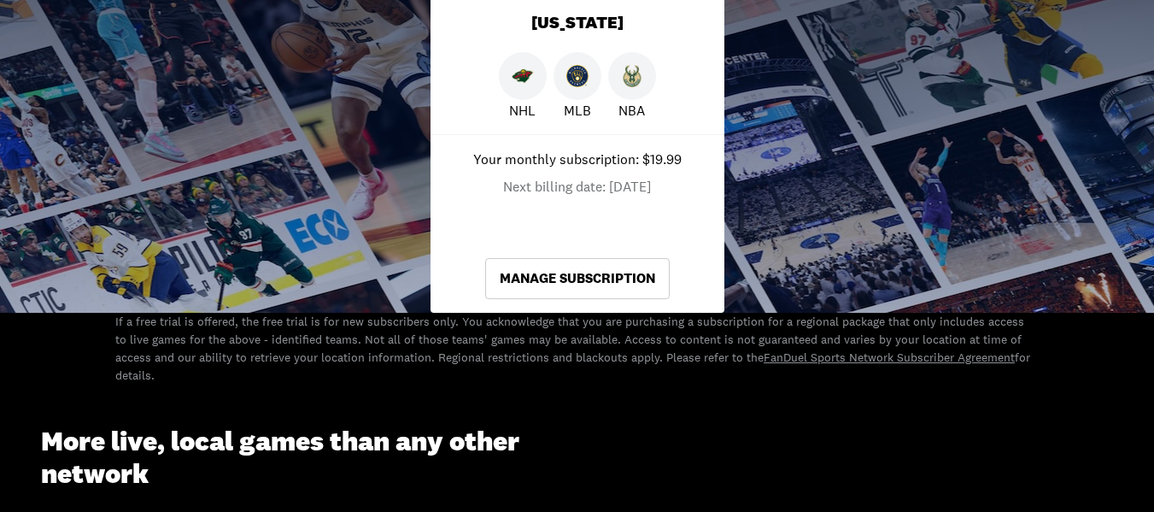
scroll to position [598, 0]
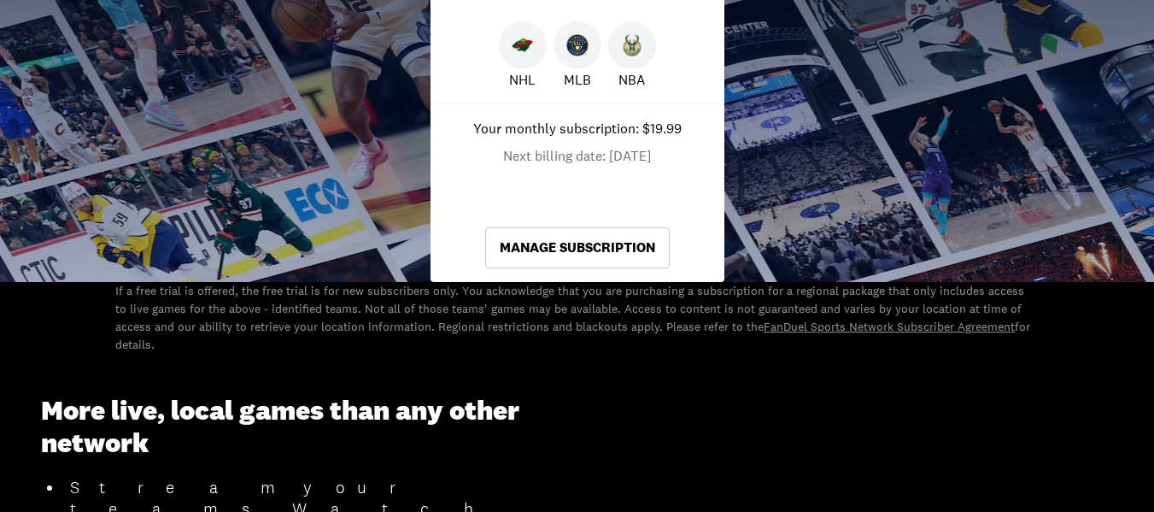
click at [546, 247] on link "Manage Subscription" at bounding box center [577, 247] width 185 height 41
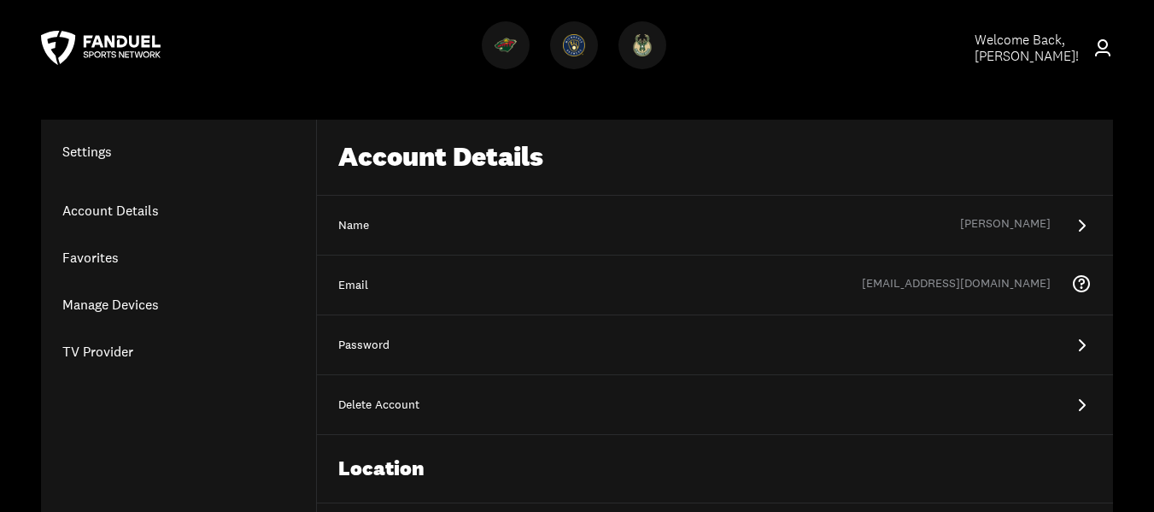
click at [98, 155] on h1 "Settings" at bounding box center [178, 151] width 275 height 21
click at [93, 155] on h1 "Settings" at bounding box center [178, 151] width 275 height 21
click at [91, 303] on link "Manage Devices" at bounding box center [178, 304] width 275 height 47
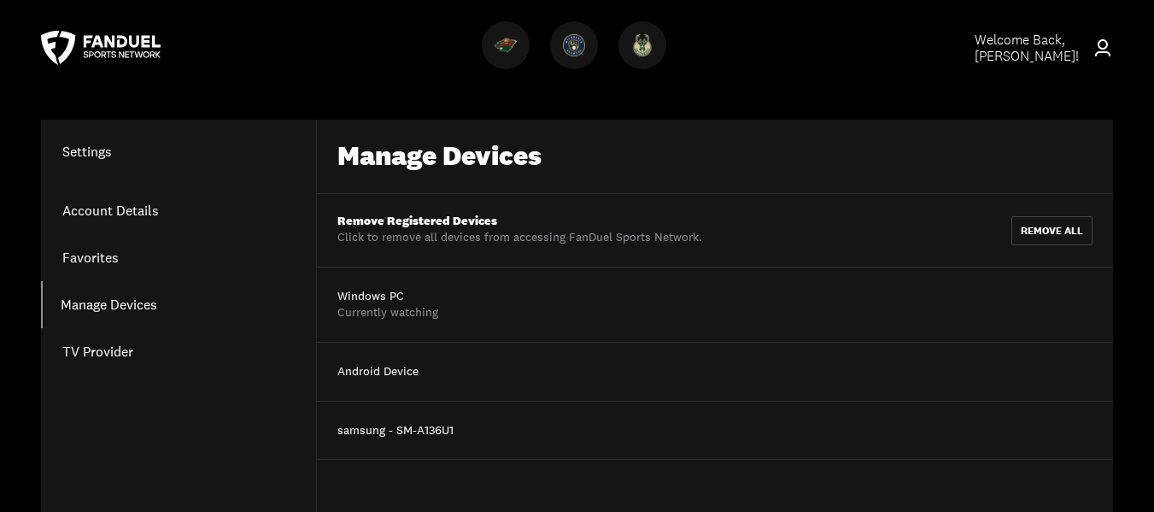
click at [90, 348] on link "TV Provider" at bounding box center [178, 351] width 275 height 47
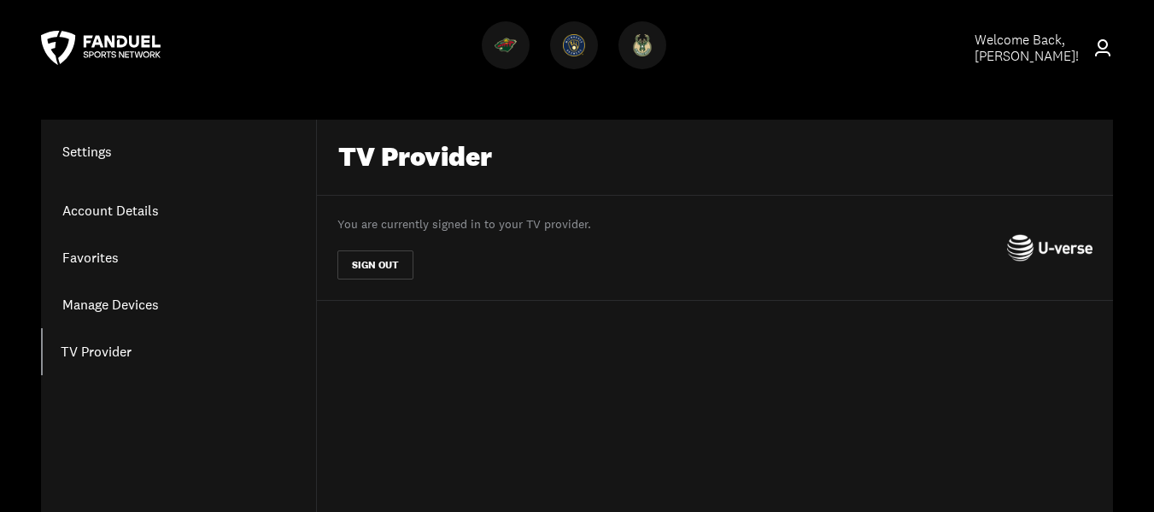
click at [89, 258] on link "Favorites" at bounding box center [178, 257] width 275 height 47
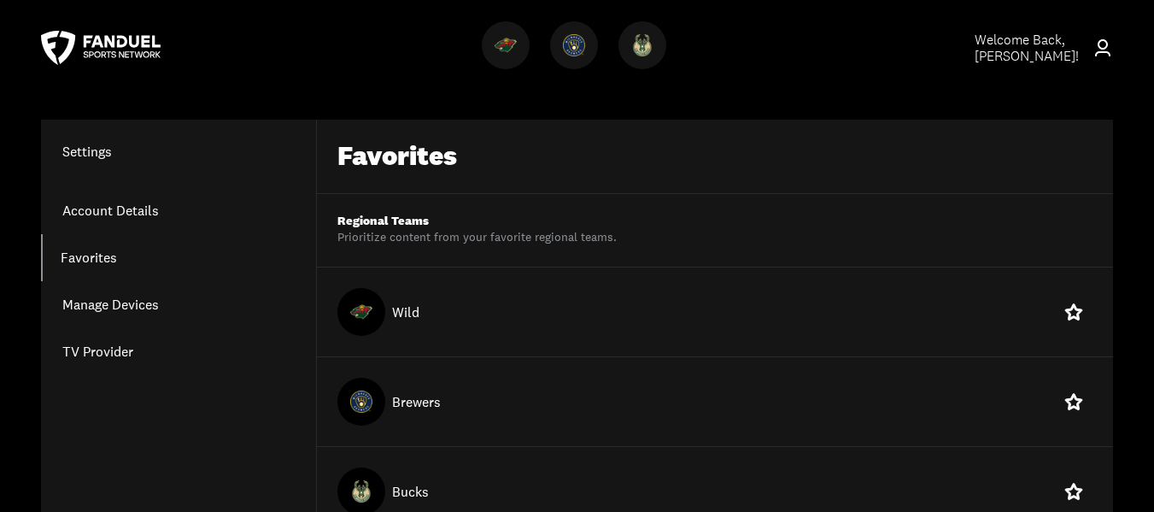
click at [86, 148] on h1 "Settings" at bounding box center [178, 151] width 275 height 21
click at [86, 149] on h1 "Settings" at bounding box center [178, 151] width 275 height 21
drag, startPoint x: 806, startPoint y: 56, endPoint x: 754, endPoint y: 22, distance: 61.9
click at [754, 22] on div at bounding box center [577, 48] width 751 height 62
click at [324, 21] on div at bounding box center [577, 48] width 751 height 62
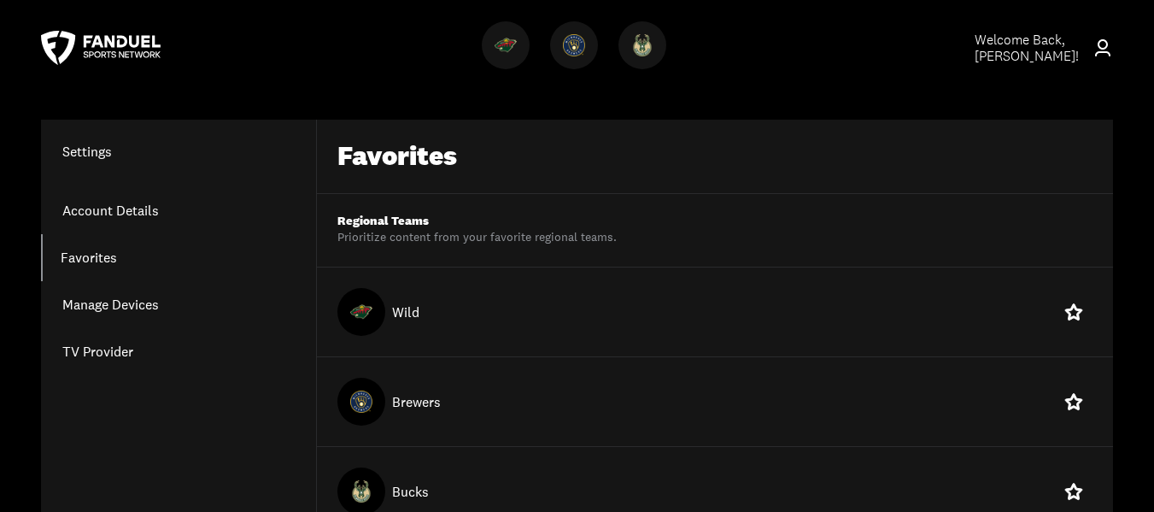
drag, startPoint x: 114, startPoint y: 44, endPoint x: 108, endPoint y: 32, distance: 12.6
click at [108, 32] on icon at bounding box center [101, 48] width 120 height 34
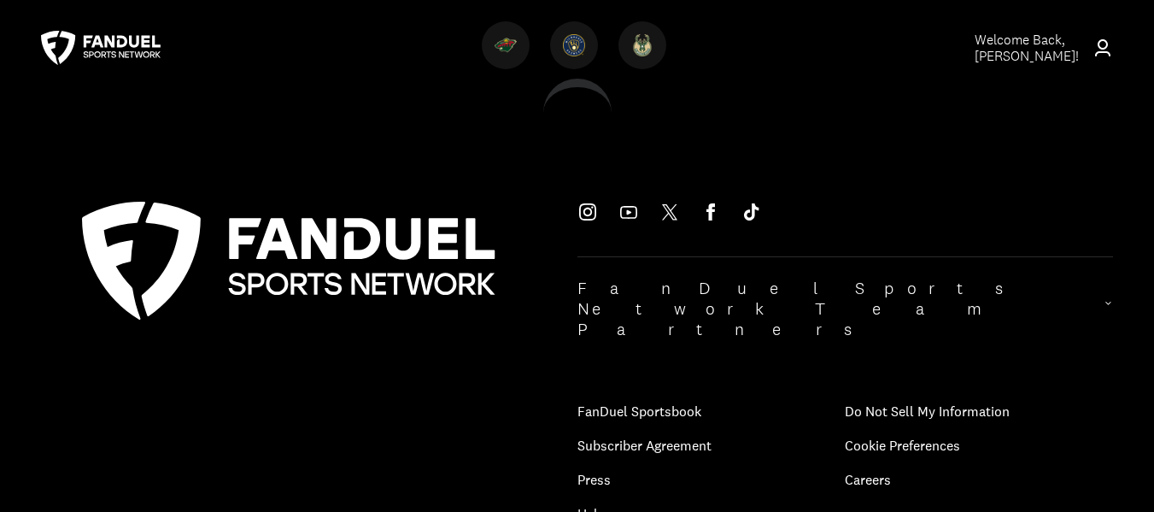
click at [56, 36] on icon at bounding box center [101, 48] width 120 height 34
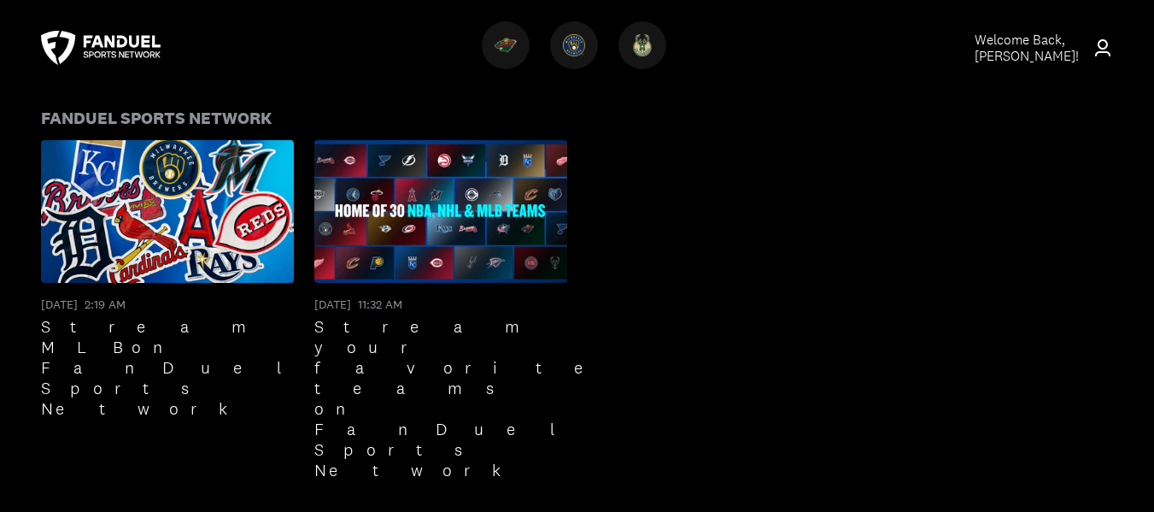
scroll to position [1880, 0]
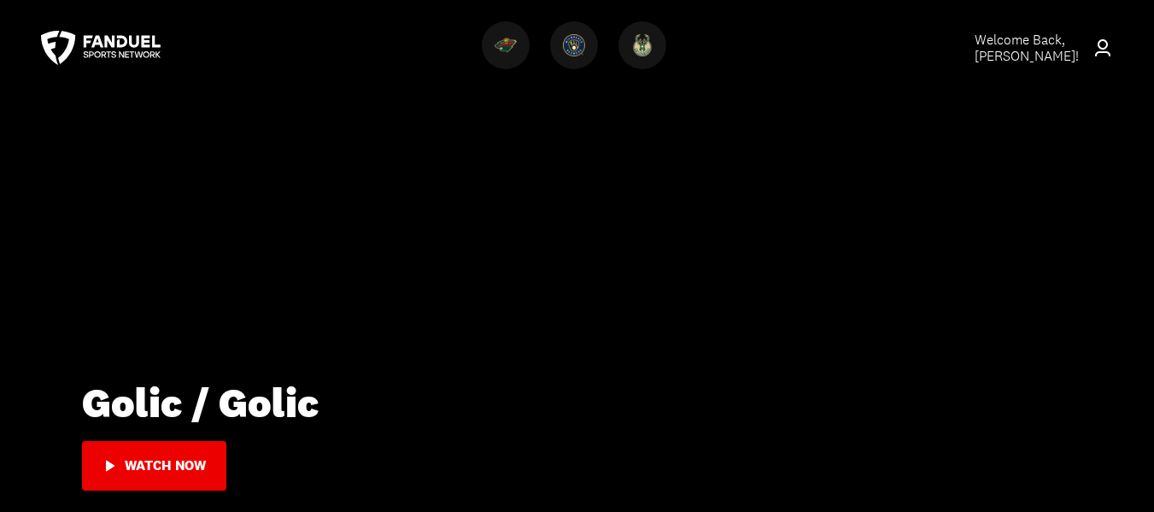
scroll to position [0, 0]
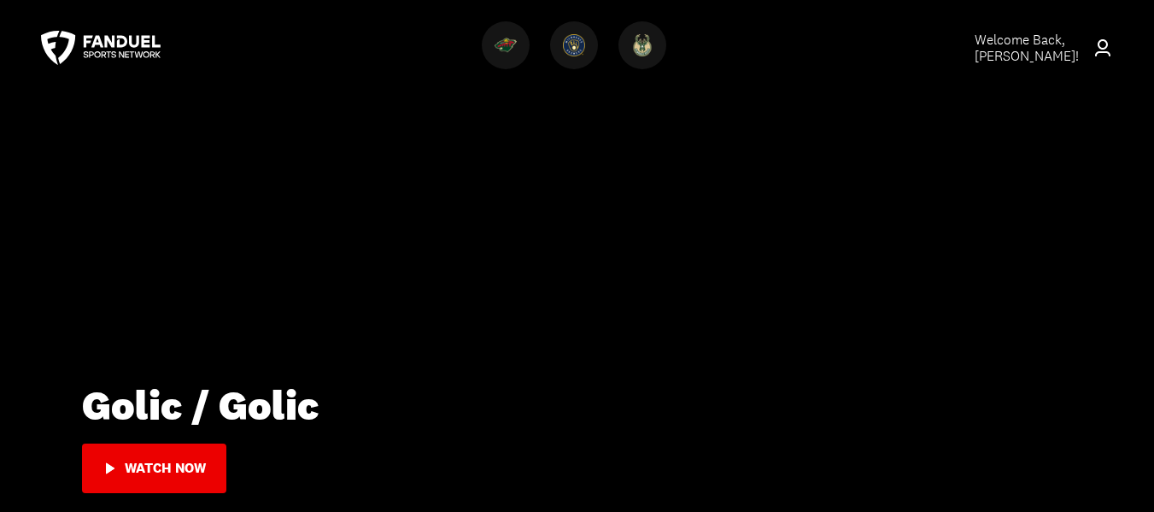
click at [1032, 38] on span "Welcome Back, [PERSON_NAME] !" at bounding box center [1027, 48] width 104 height 34
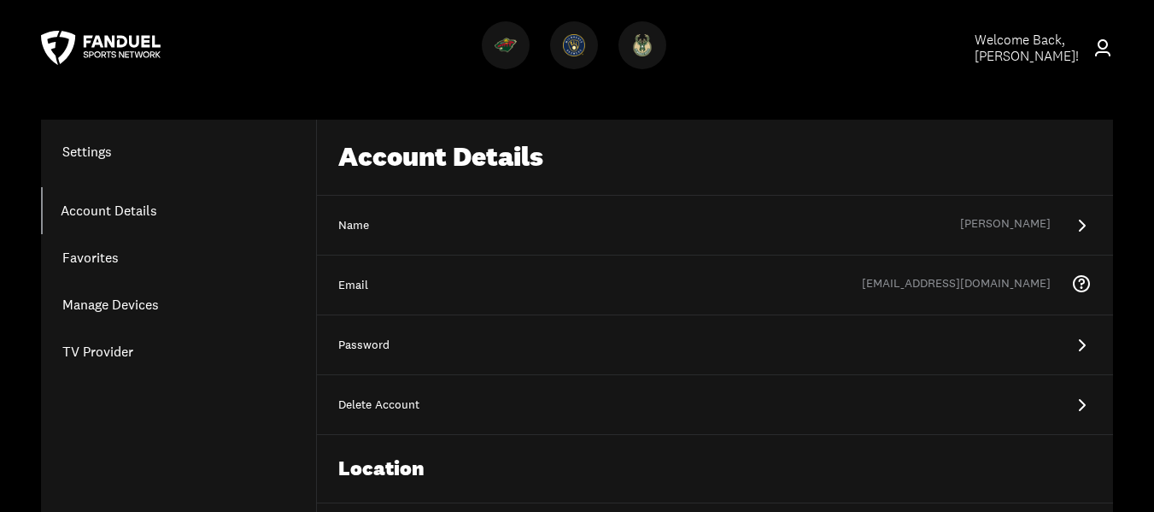
click at [1082, 225] on icon at bounding box center [1081, 225] width 21 height 21
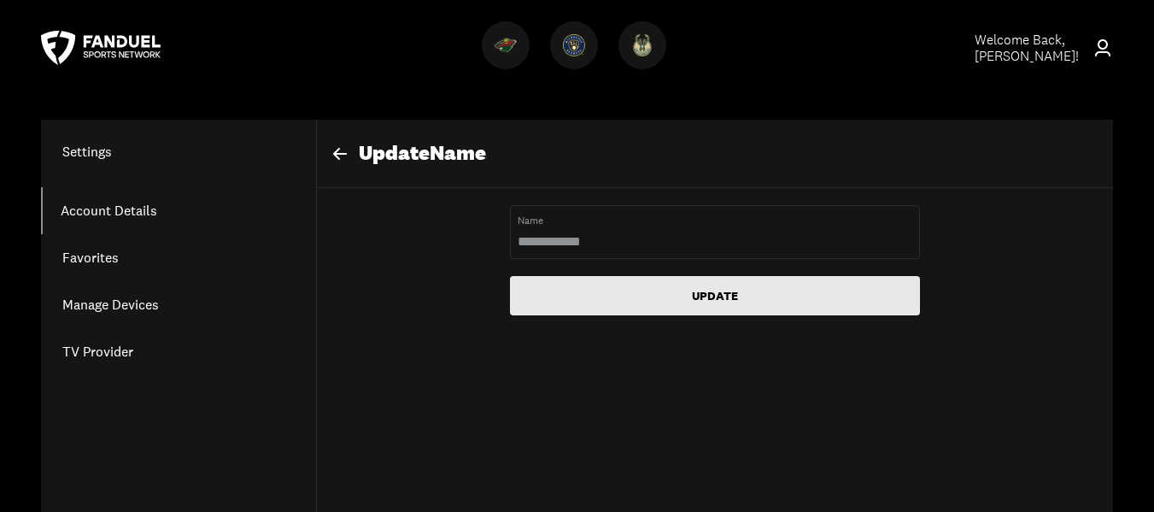
click at [722, 283] on button "UPDATE" at bounding box center [715, 295] width 410 height 39
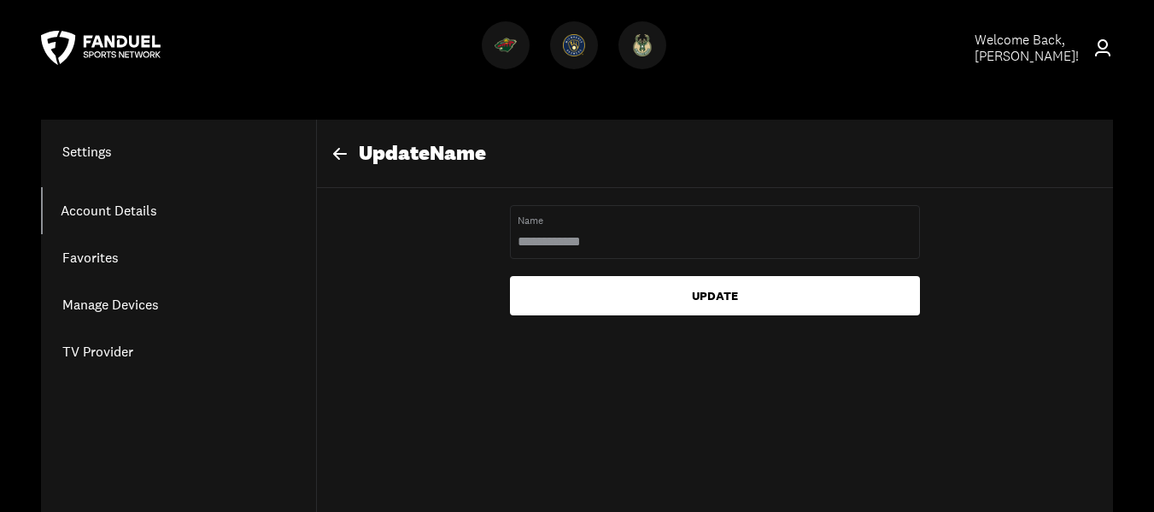
click at [394, 323] on div "Update Name Name UPDATE" at bounding box center [714, 419] width 797 height 598
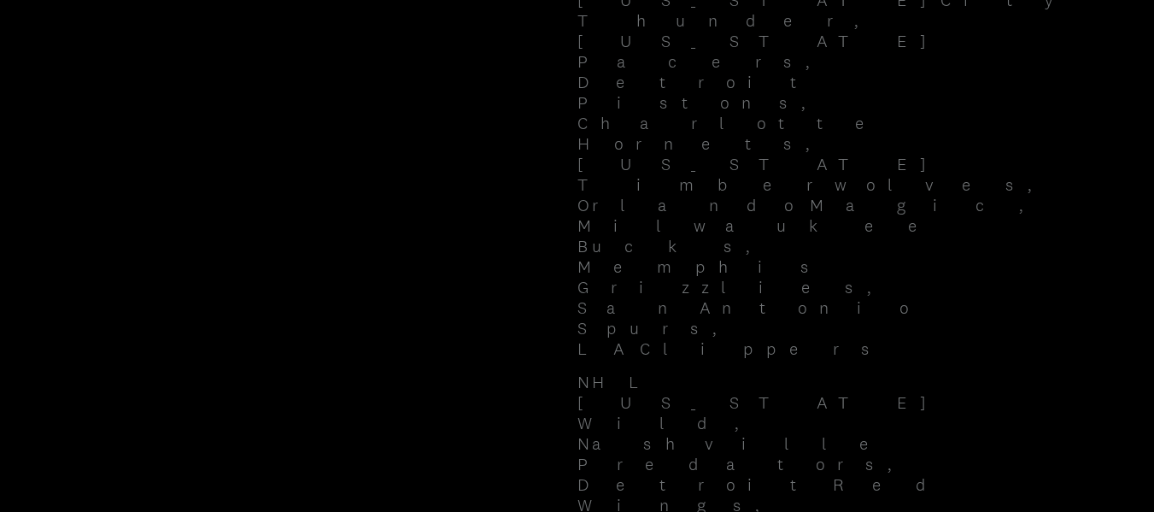
scroll to position [1111, 0]
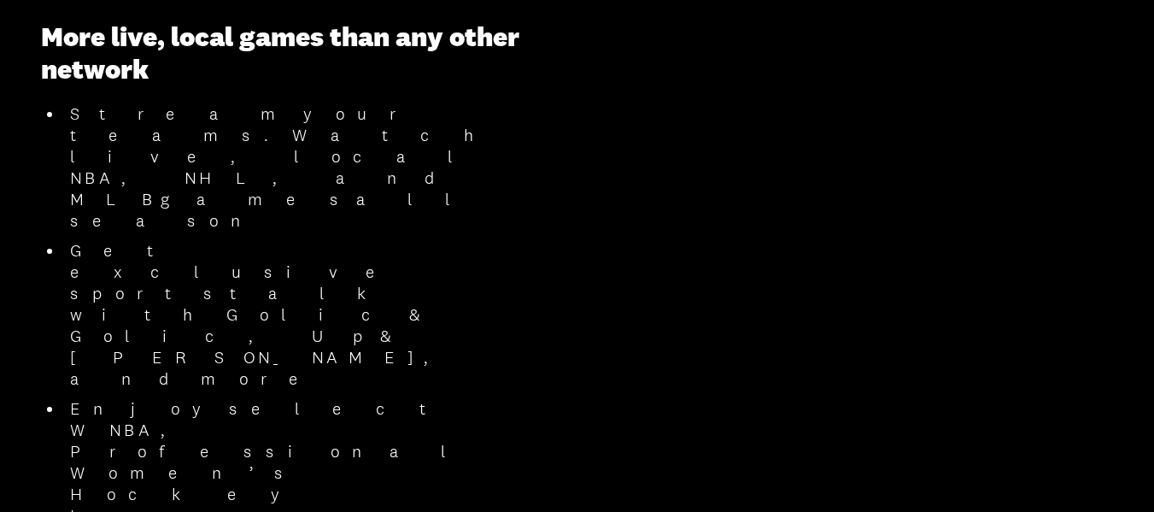
scroll to position [769, 0]
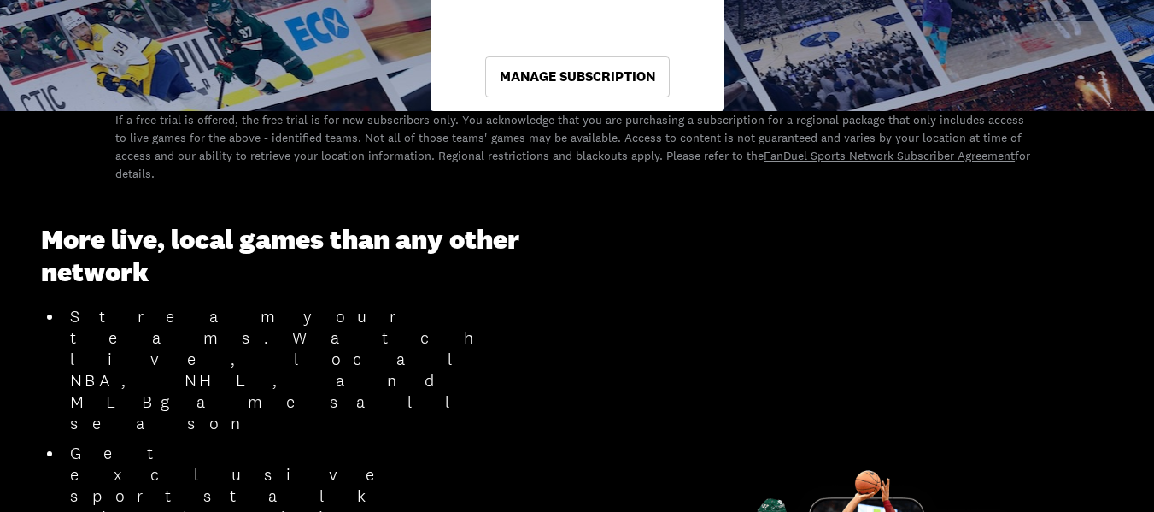
click at [596, 70] on link "Manage Subscription" at bounding box center [577, 76] width 185 height 41
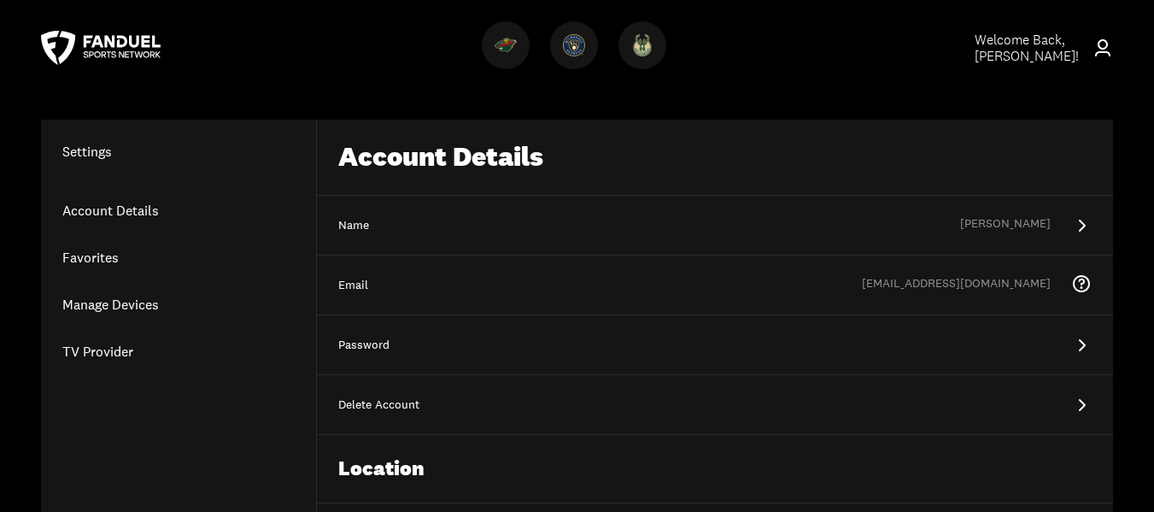
click at [75, 150] on h1 "Settings" at bounding box center [178, 151] width 275 height 21
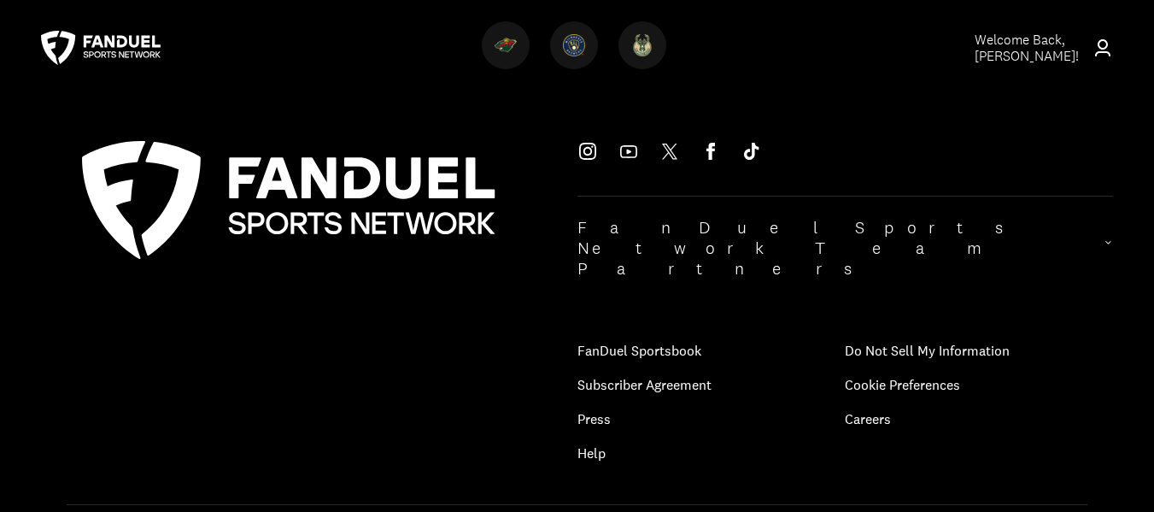
scroll to position [666, 0]
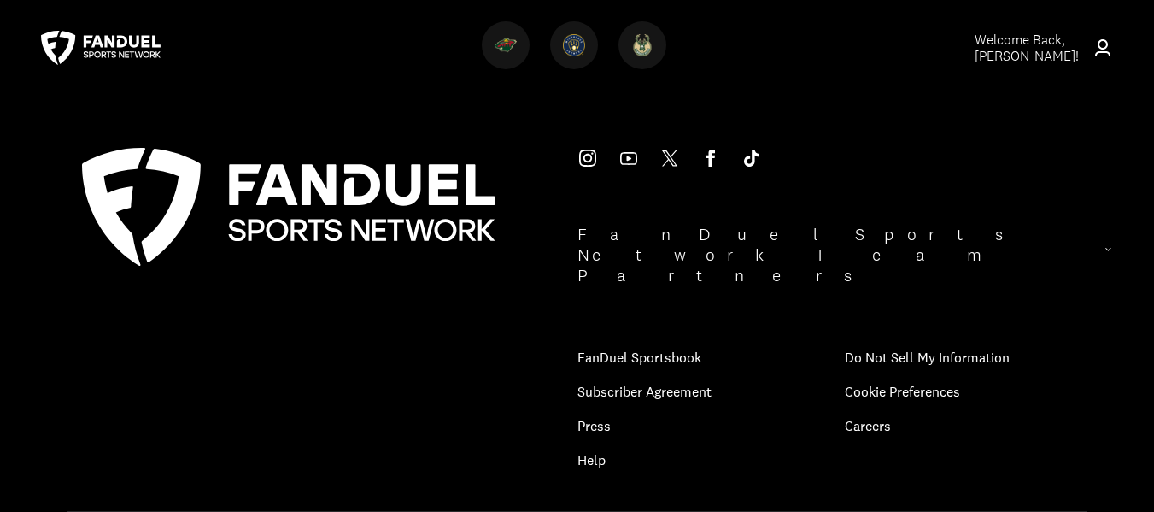
click at [646, 340] on p "FanDuel Sportsbook" at bounding box center [712, 357] width 268 height 34
click at [1105, 248] on icon at bounding box center [1107, 249] width 5 height 3
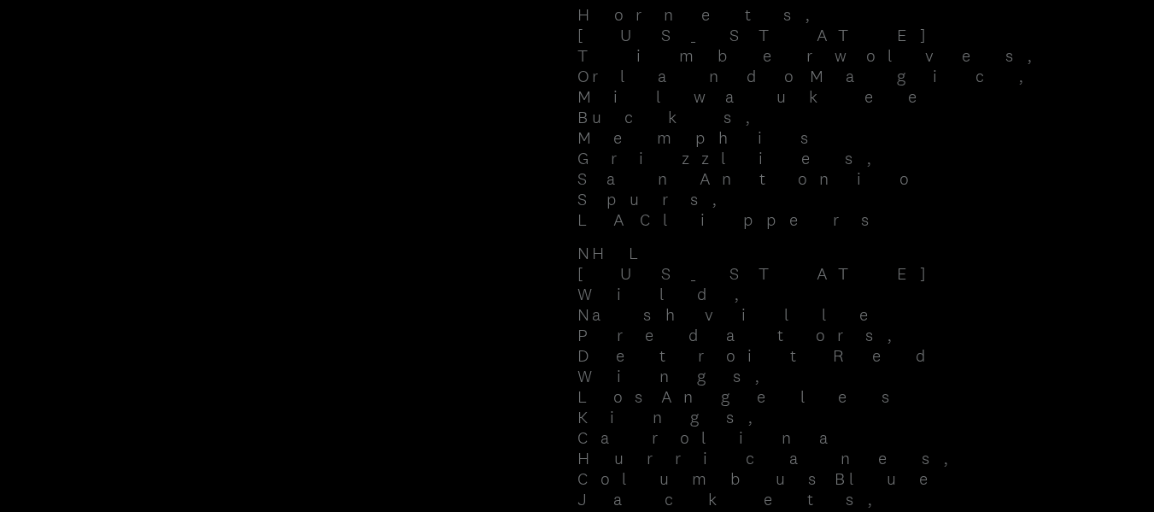
scroll to position [1236, 0]
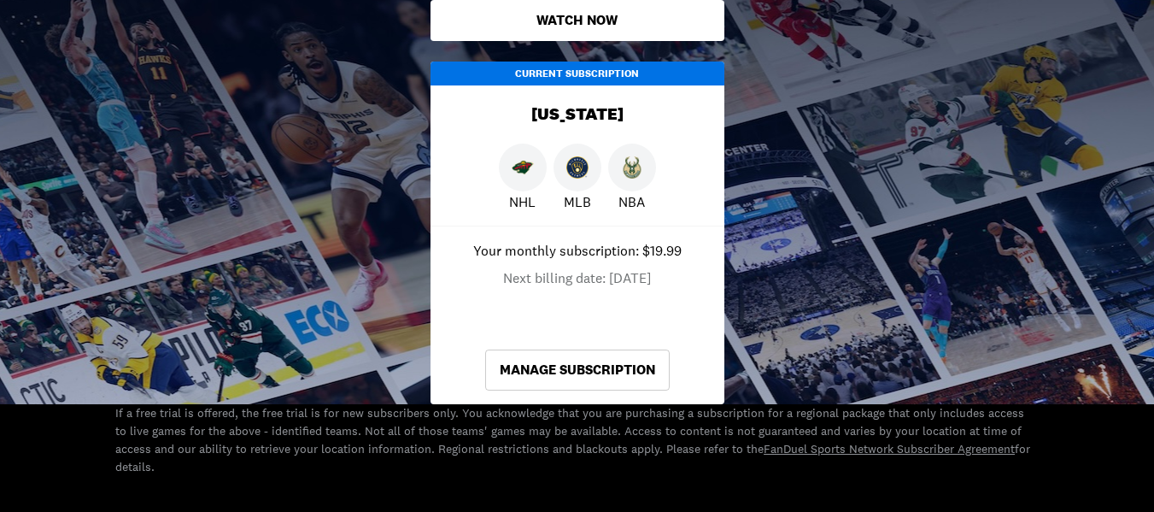
scroll to position [460, 0]
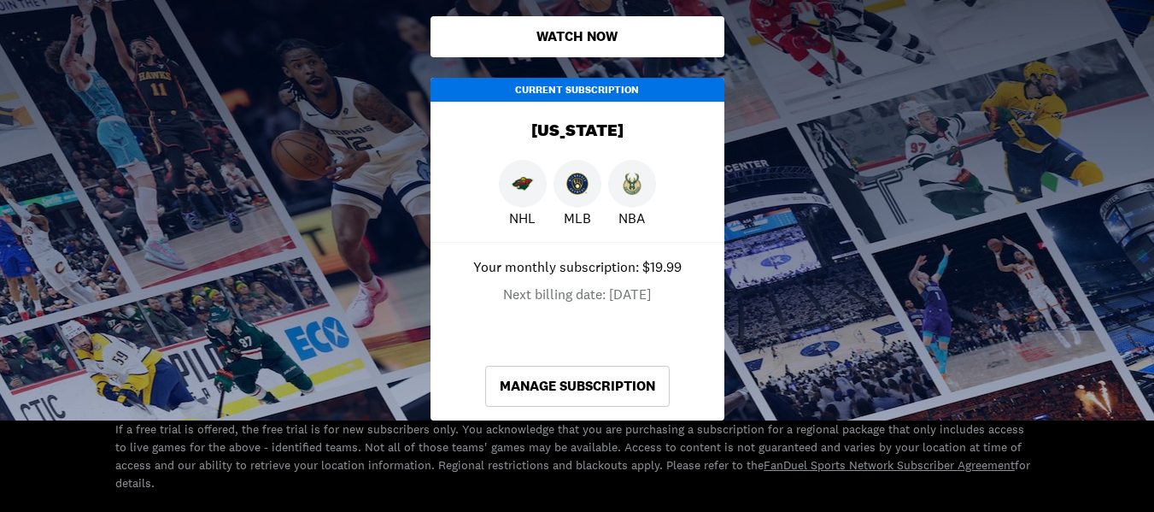
click at [572, 91] on div "Current Subscription" at bounding box center [578, 90] width 294 height 24
click at [625, 265] on p "Your monthly subscription: $19.99" at bounding box center [577, 266] width 208 height 21
click at [577, 390] on link "Manage Subscription" at bounding box center [577, 386] width 185 height 41
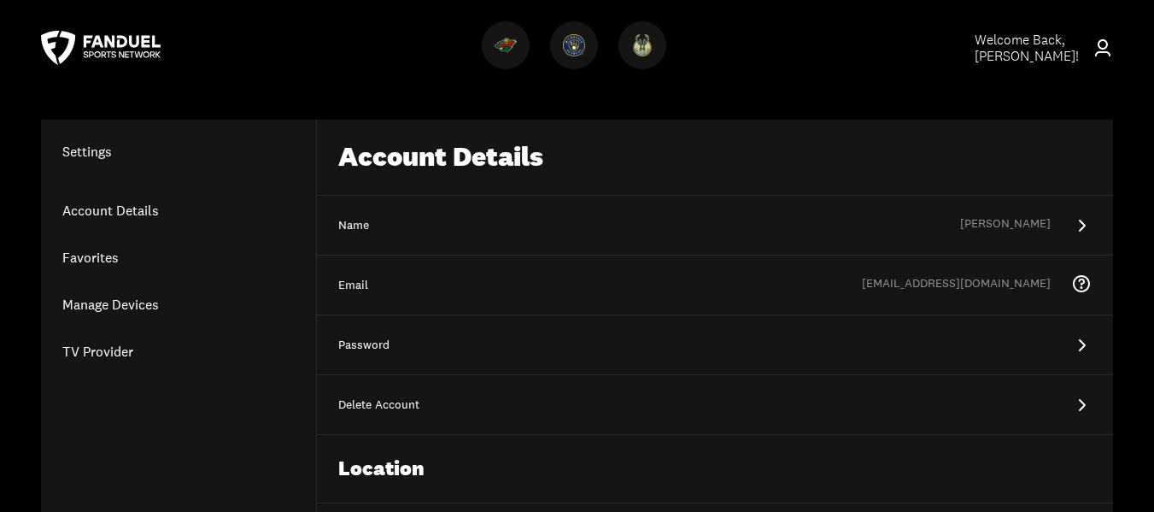
click at [136, 207] on link "Account Details" at bounding box center [178, 210] width 275 height 47
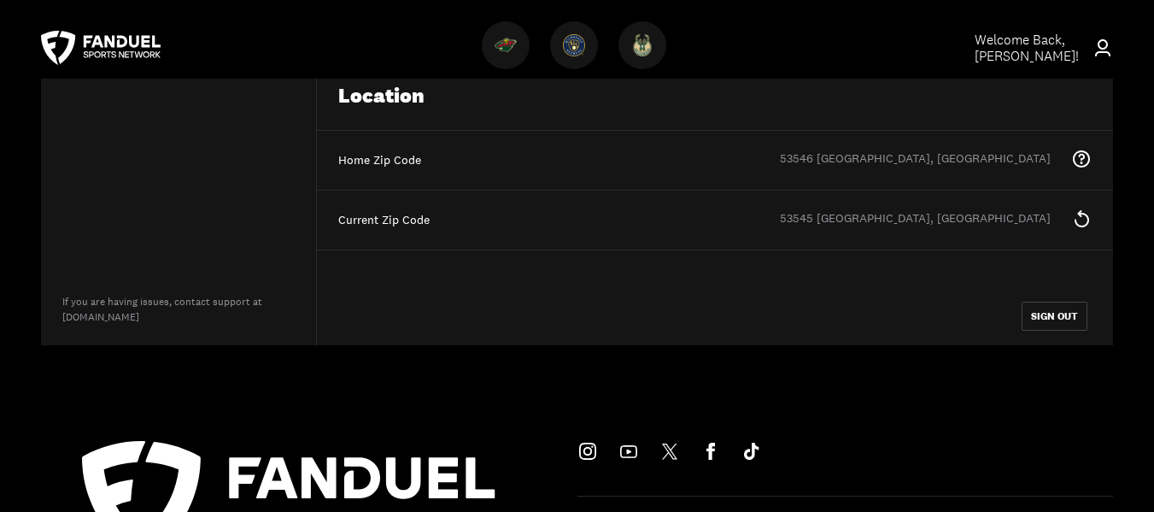
scroll to position [342, 0]
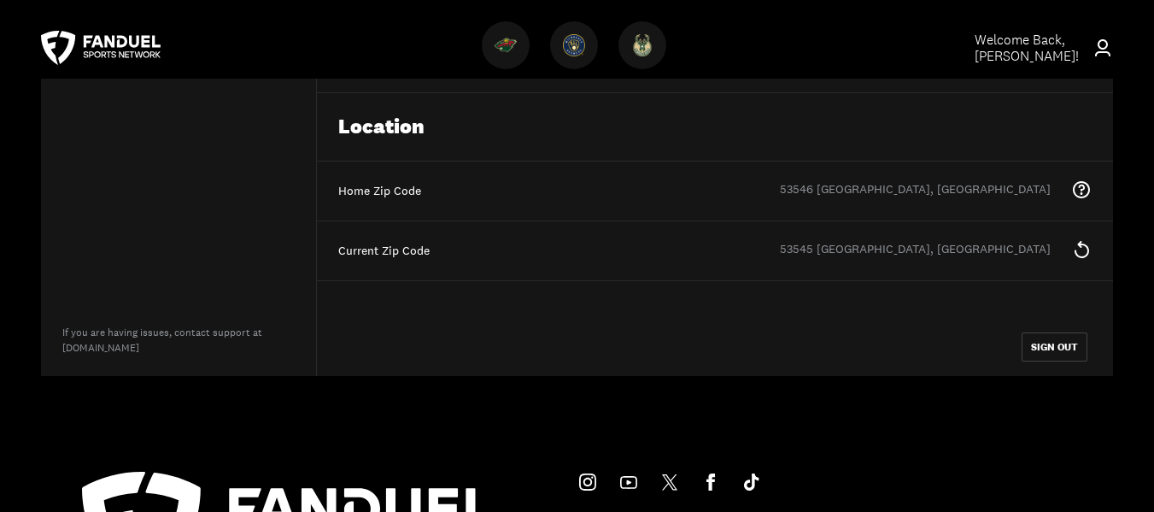
click at [1082, 252] on icon at bounding box center [1081, 249] width 21 height 21
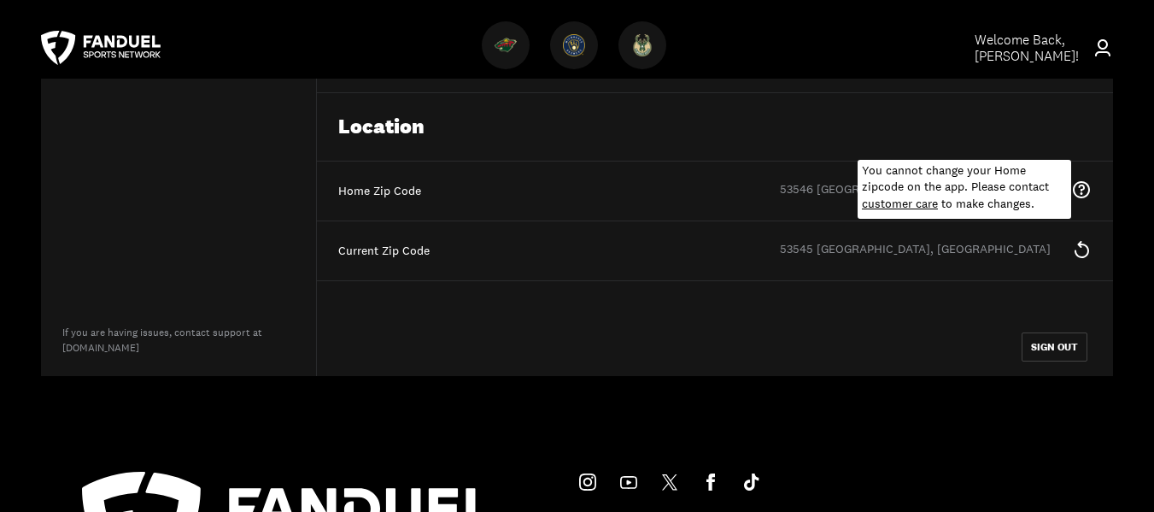
click at [1085, 179] on icon at bounding box center [1081, 189] width 21 height 21
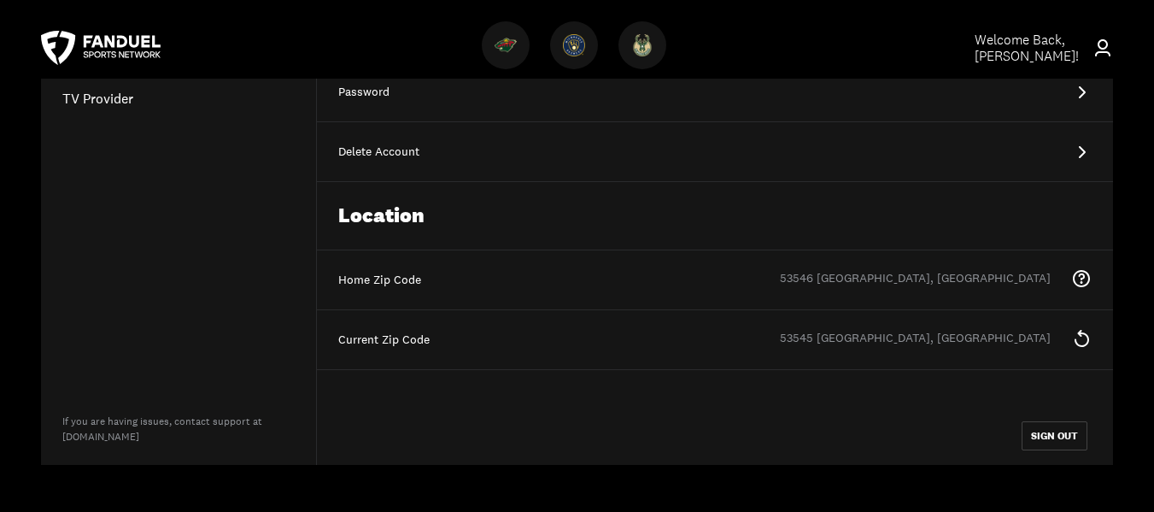
scroll to position [171, 0]
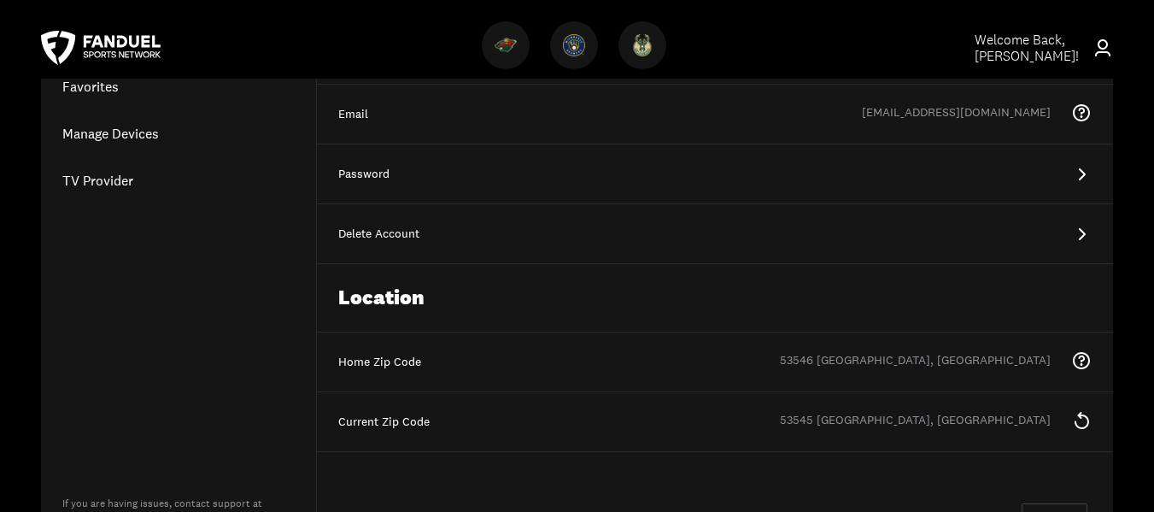
click at [1082, 232] on icon at bounding box center [1081, 234] width 21 height 21
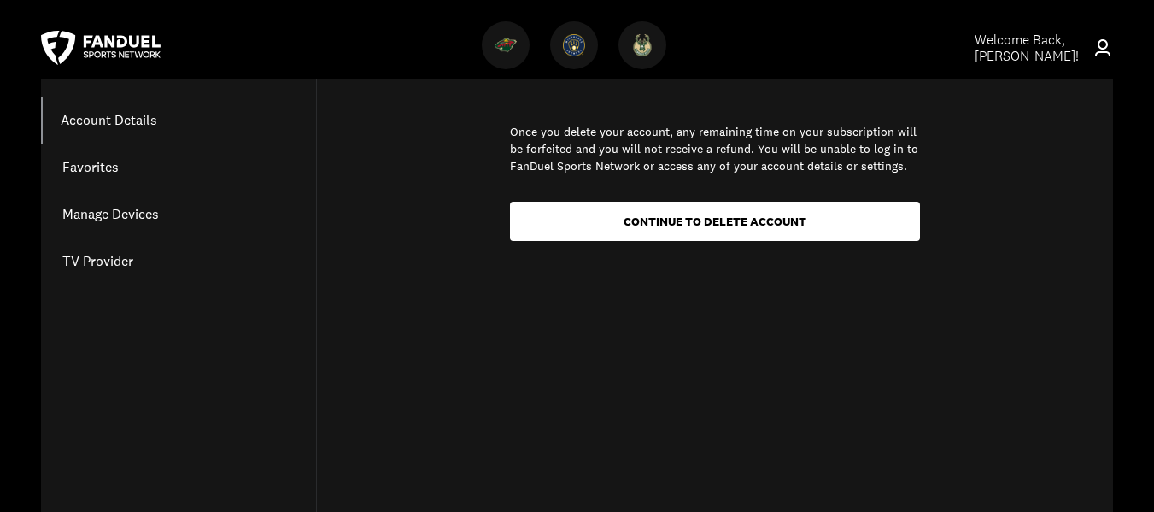
scroll to position [0, 0]
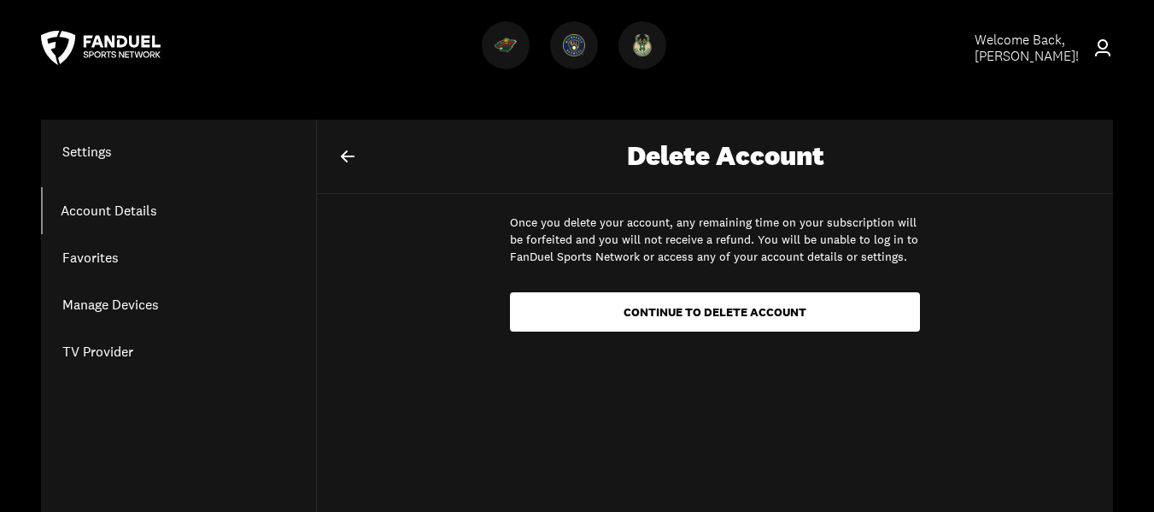
click at [331, 245] on div "Once you delete your account, any remaining time on your subscription will be f…" at bounding box center [715, 273] width 796 height 158
click at [343, 152] on icon at bounding box center [347, 156] width 21 height 21
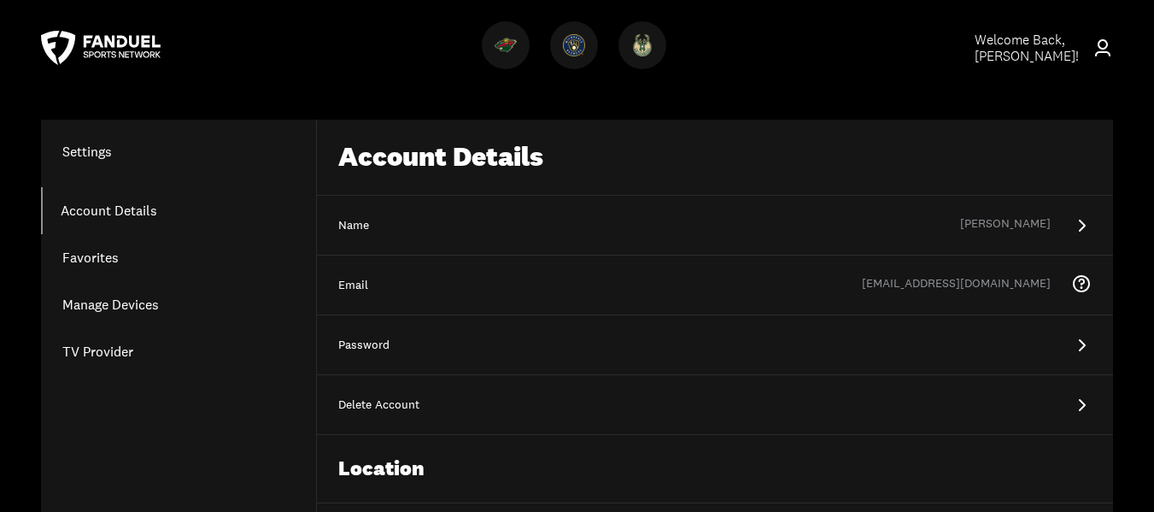
click at [126, 300] on link "Manage Devices" at bounding box center [178, 304] width 275 height 47
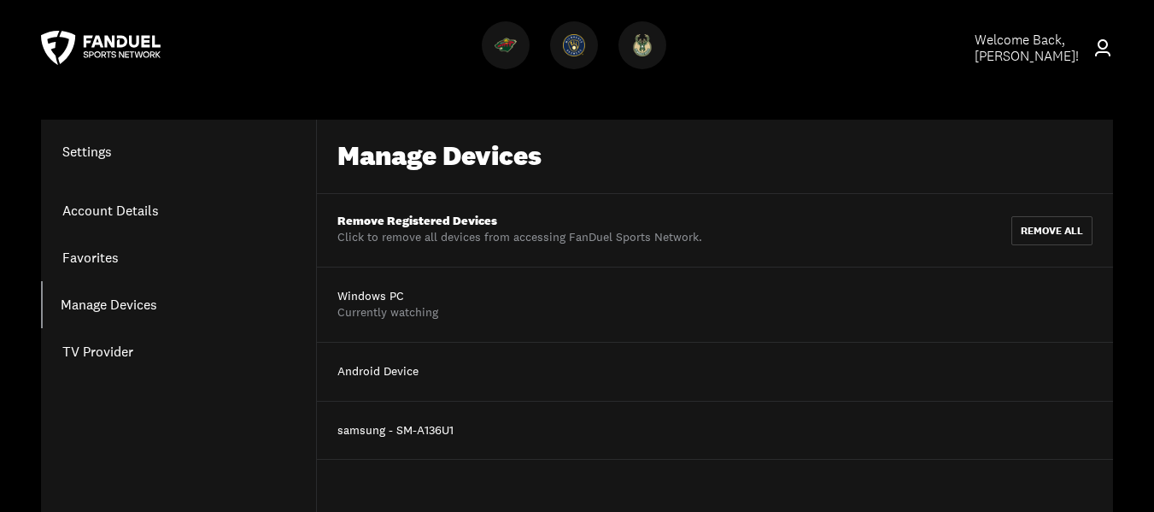
click at [357, 296] on div "Windows PC" at bounding box center [387, 296] width 101 height 17
click at [390, 317] on div "Currently watching" at bounding box center [387, 312] width 101 height 17
drag, startPoint x: 377, startPoint y: 296, endPoint x: 379, endPoint y: 304, distance: 8.9
click at [377, 297] on div "Windows PC" at bounding box center [387, 296] width 101 height 17
click at [384, 312] on div "Currently watching" at bounding box center [387, 312] width 101 height 17
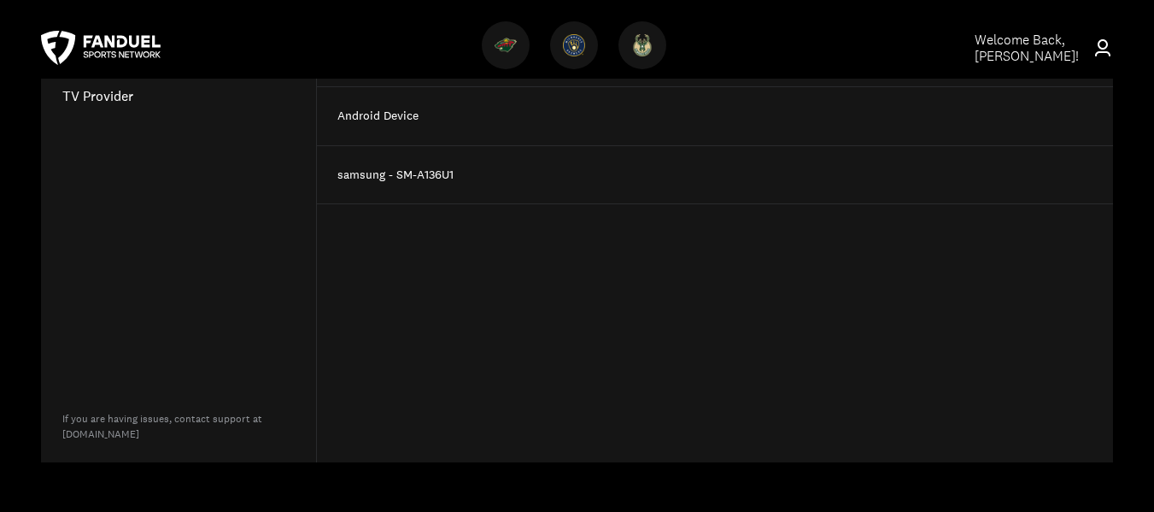
scroll to position [256, 0]
drag, startPoint x: 1101, startPoint y: 47, endPoint x: 1056, endPoint y: 254, distance: 211.6
click at [1036, 293] on div "Manage Devices Remove Registered Devices Click to remove all devices from acces…" at bounding box center [715, 162] width 796 height 598
click at [1102, 50] on icon at bounding box center [1103, 48] width 21 height 21
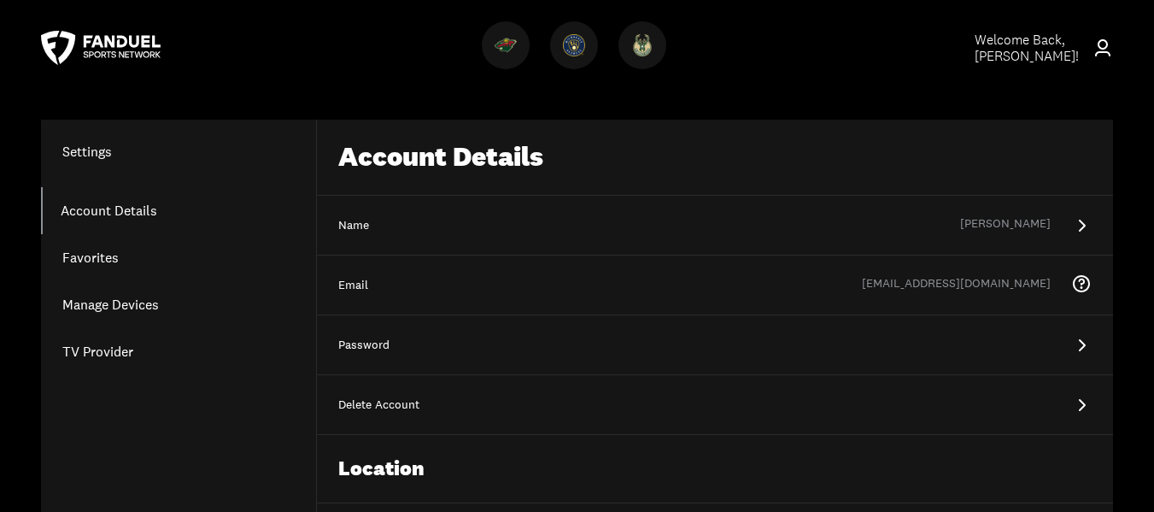
click at [1103, 38] on icon at bounding box center [1103, 48] width 21 height 21
click at [1100, 48] on icon at bounding box center [1102, 47] width 15 height 17
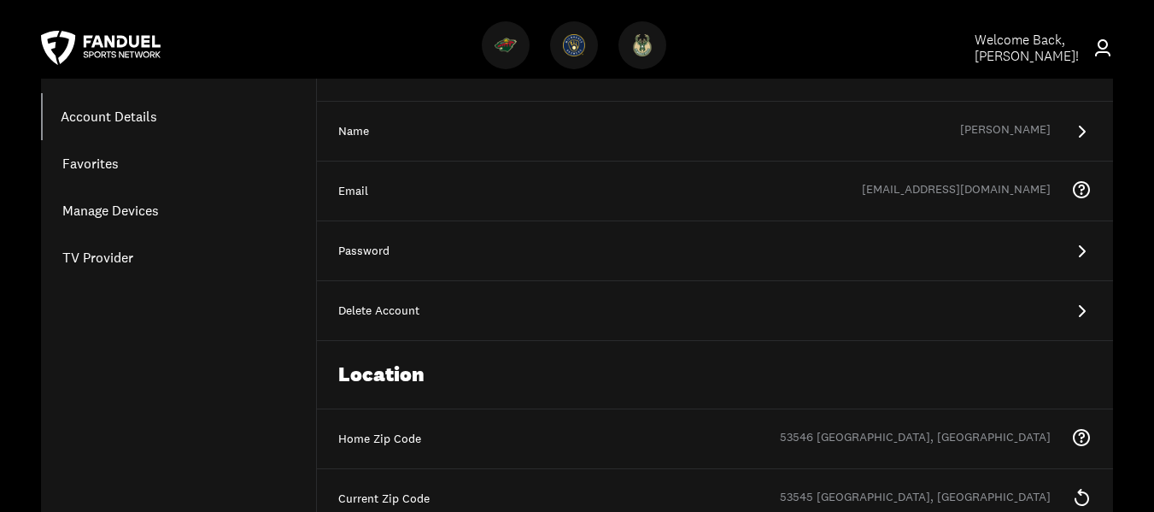
scroll to position [256, 0]
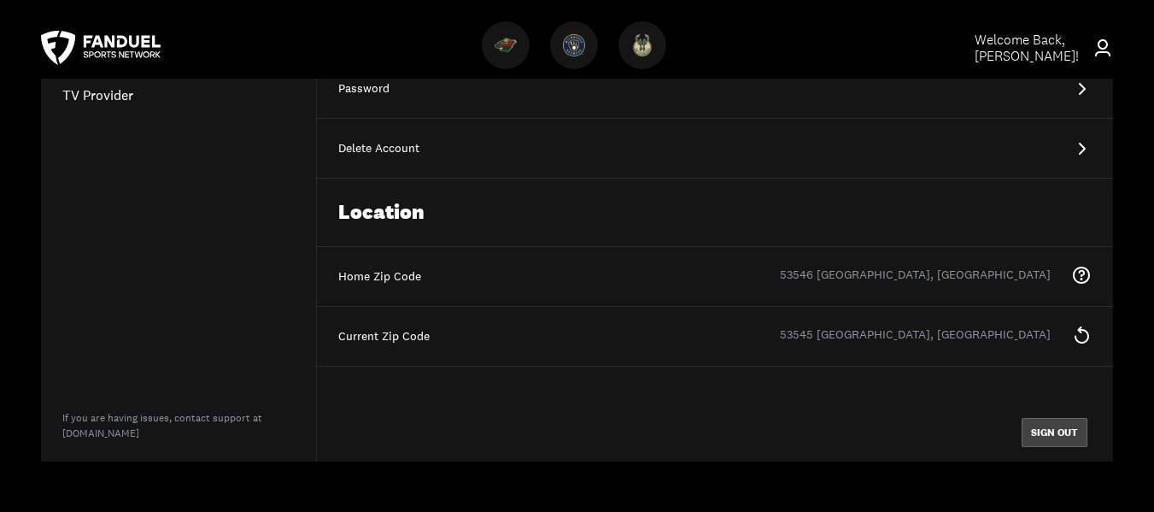
click at [1061, 433] on button "SIGN OUT" at bounding box center [1055, 432] width 66 height 29
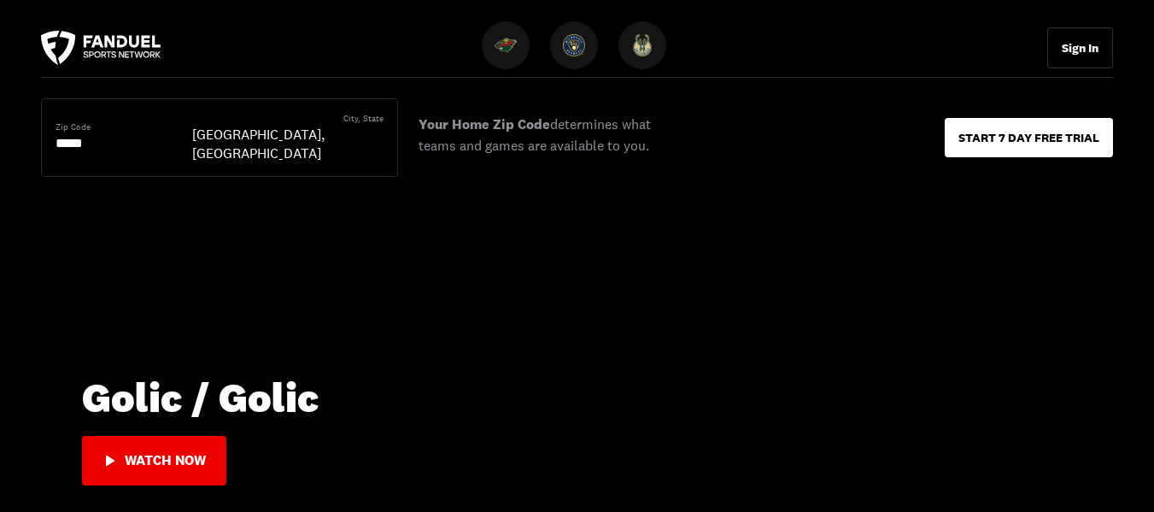
scroll to position [683, 0]
